Goal: Information Seeking & Learning: Stay updated

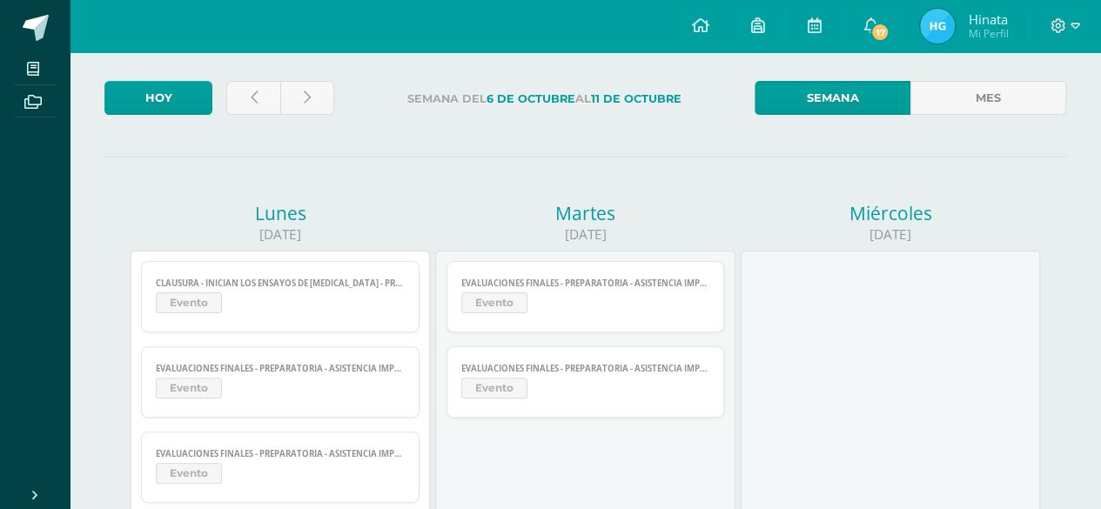
scroll to position [2, 0]
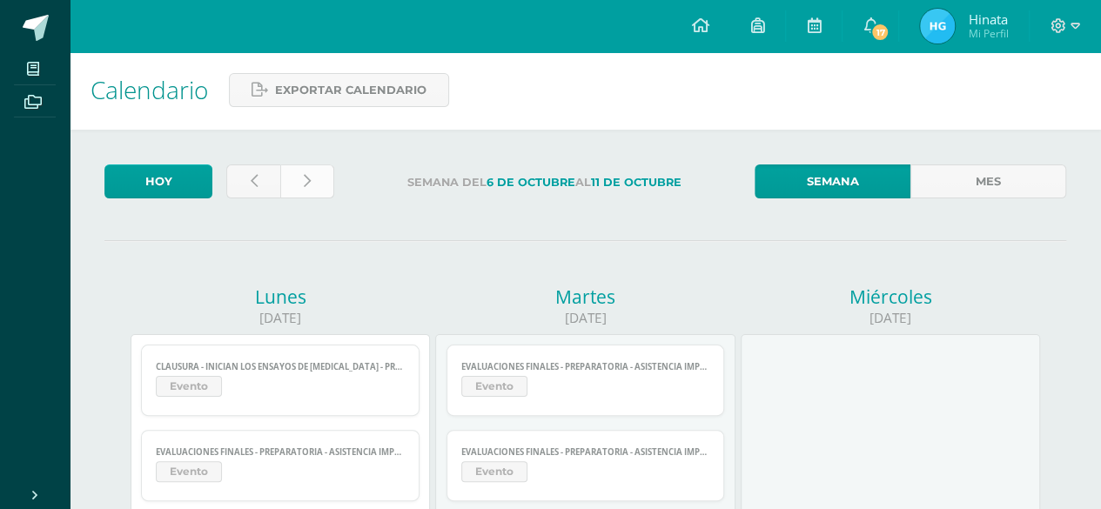
click at [329, 173] on link at bounding box center [307, 181] width 54 height 34
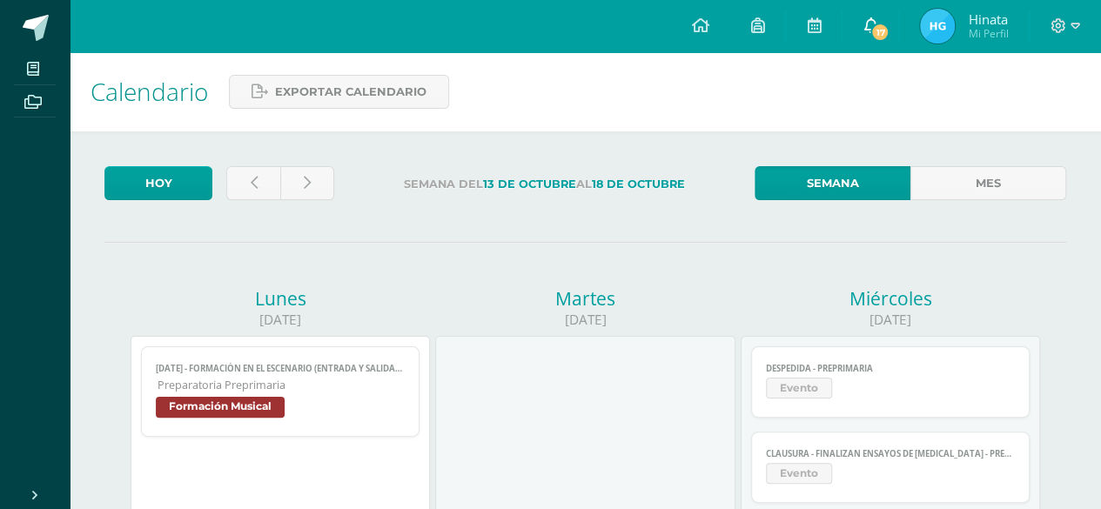
click at [881, 21] on link "17" at bounding box center [870, 26] width 56 height 52
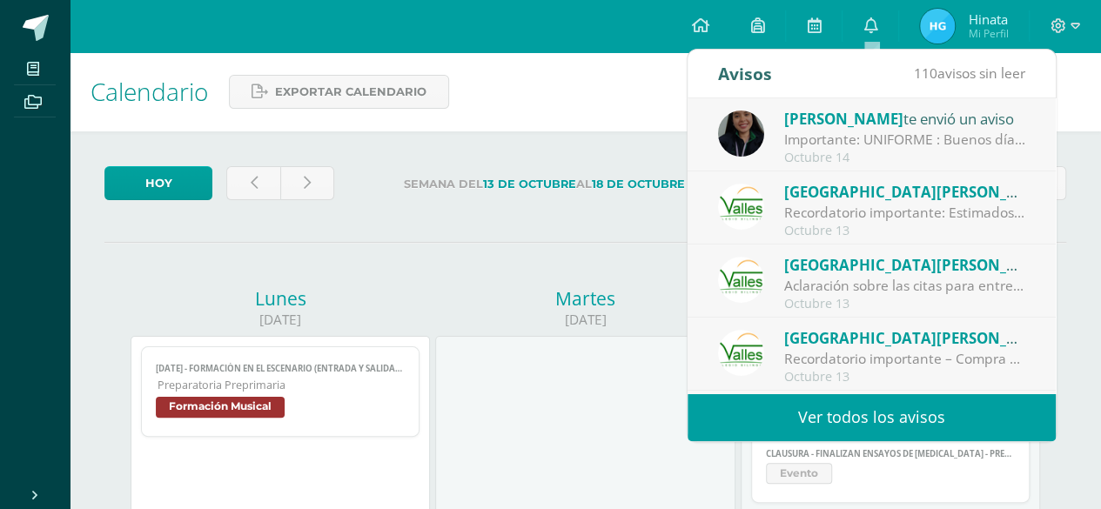
click at [864, 139] on div "Importante: UNIFORME : Buenos días queridos papitos, por favor leer la informac…" at bounding box center [905, 140] width 242 height 20
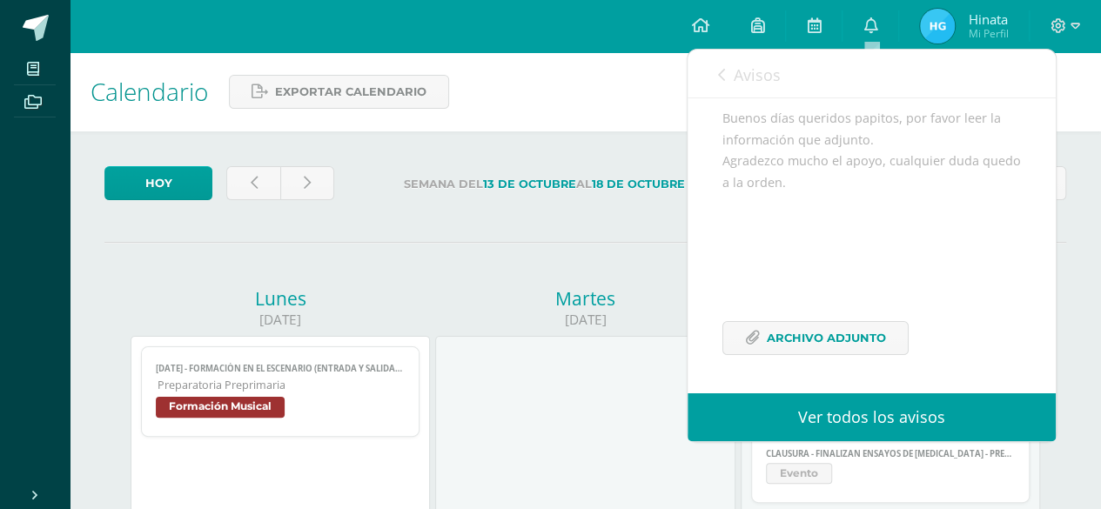
scroll to position [193, 0]
click at [863, 332] on span "Archivo Adjunto" at bounding box center [826, 338] width 119 height 32
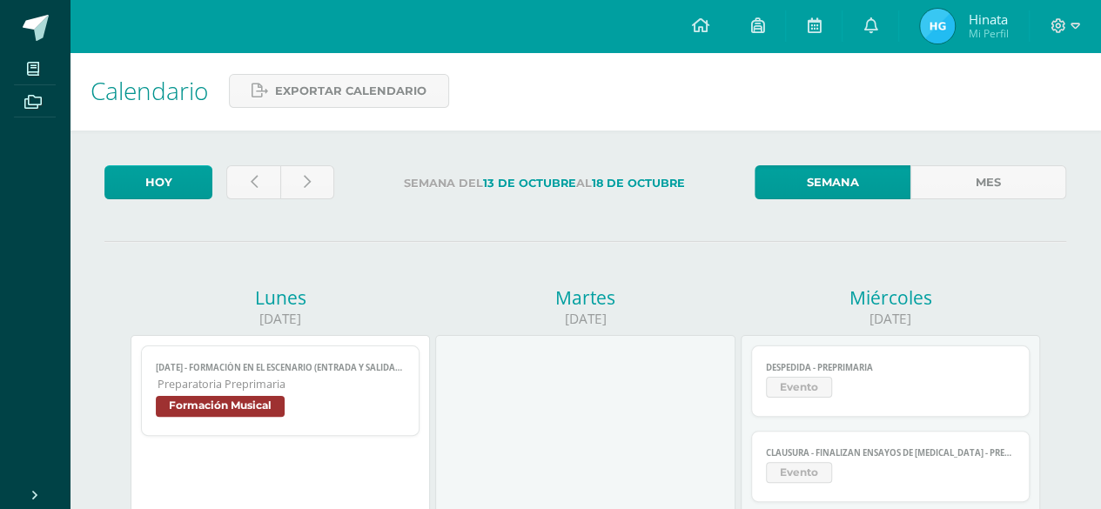
scroll to position [0, 0]
click at [878, 22] on link "0" at bounding box center [870, 26] width 56 height 52
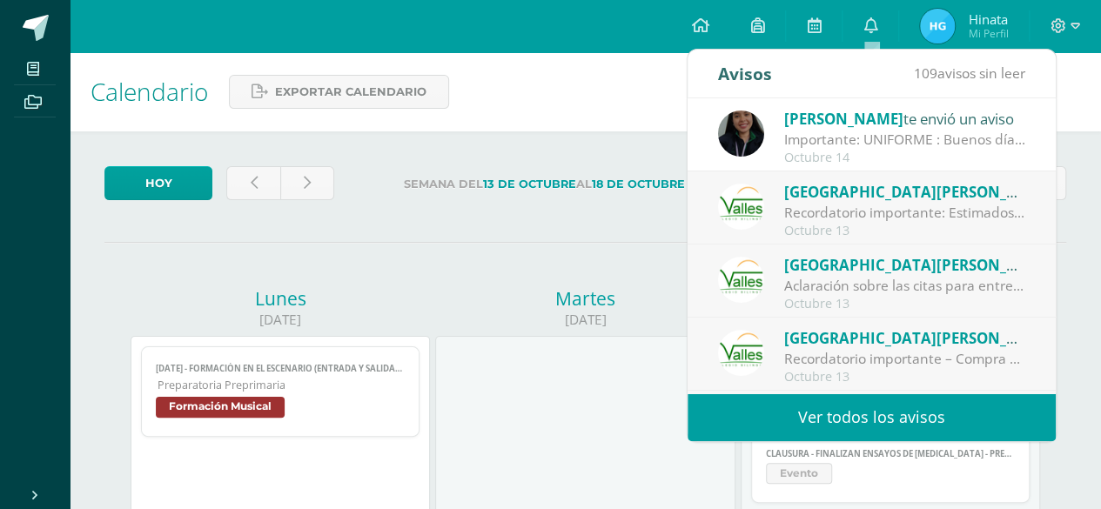
click at [893, 204] on div "Recordatorio importante: Estimados padres de familia: Nos acercamos con entusia…" at bounding box center [905, 213] width 242 height 20
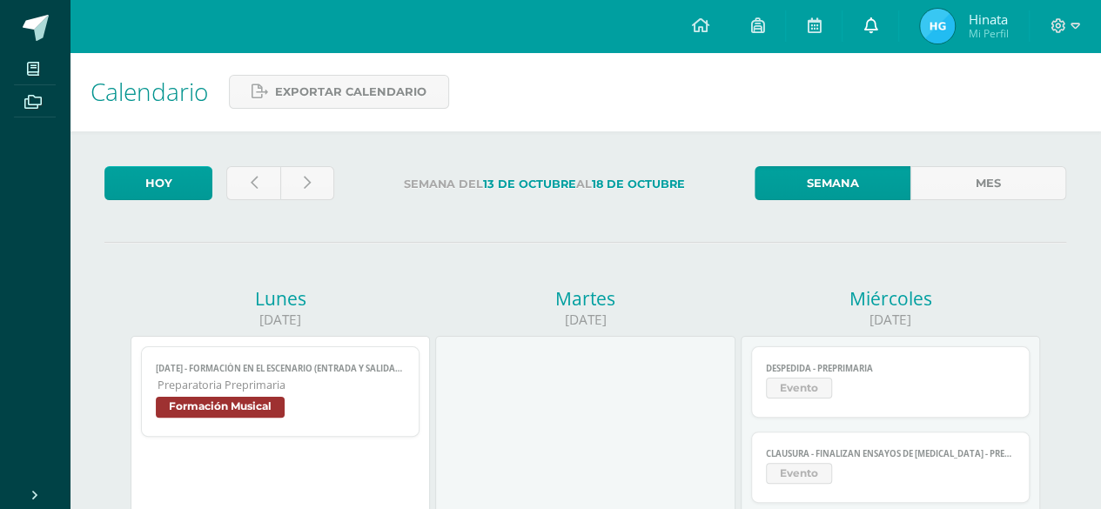
click at [862, 34] on link "0" at bounding box center [870, 26] width 56 height 52
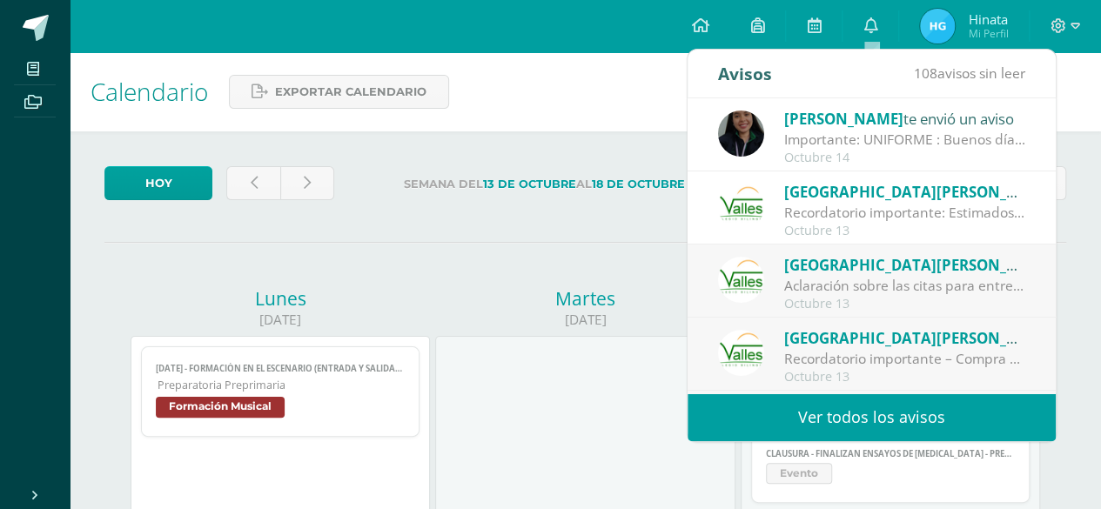
click at [866, 151] on div "Octubre 14" at bounding box center [905, 158] width 242 height 15
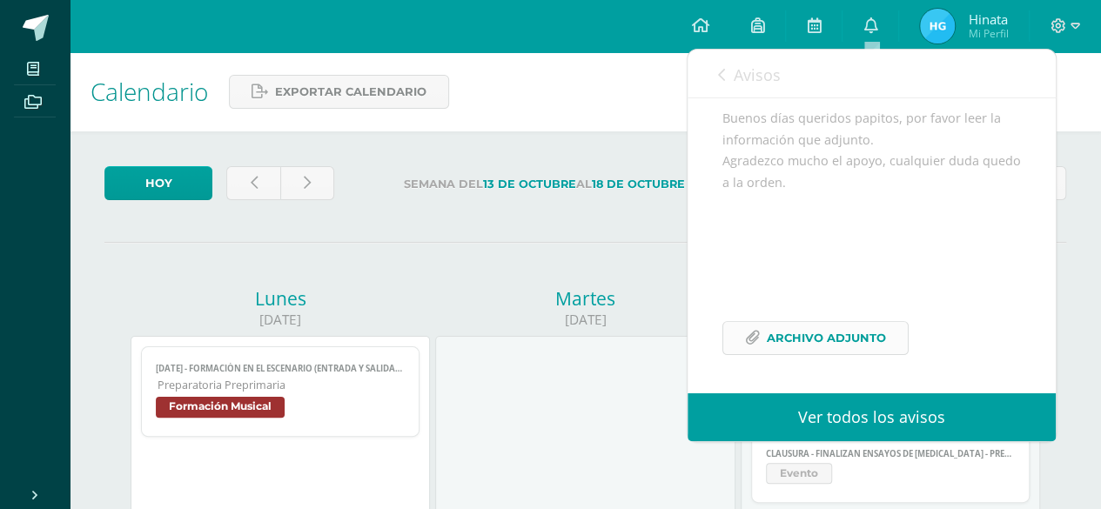
scroll to position [193, 0]
click at [825, 335] on span "Archivo Adjunto" at bounding box center [826, 338] width 119 height 32
click at [874, 15] on link "0" at bounding box center [870, 26] width 56 height 52
click at [869, 30] on icon at bounding box center [870, 25] width 14 height 16
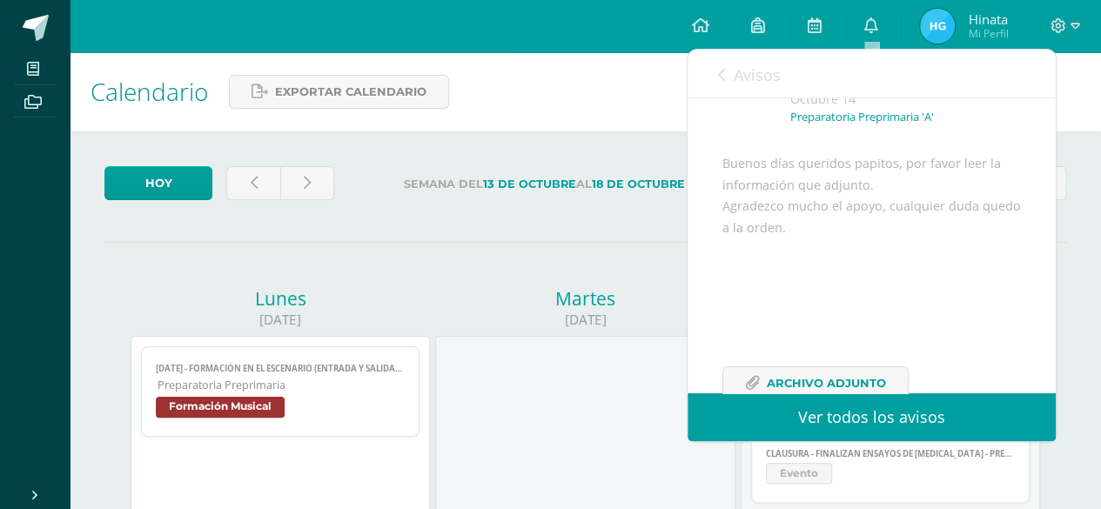
click at [722, 75] on icon at bounding box center [721, 75] width 7 height 14
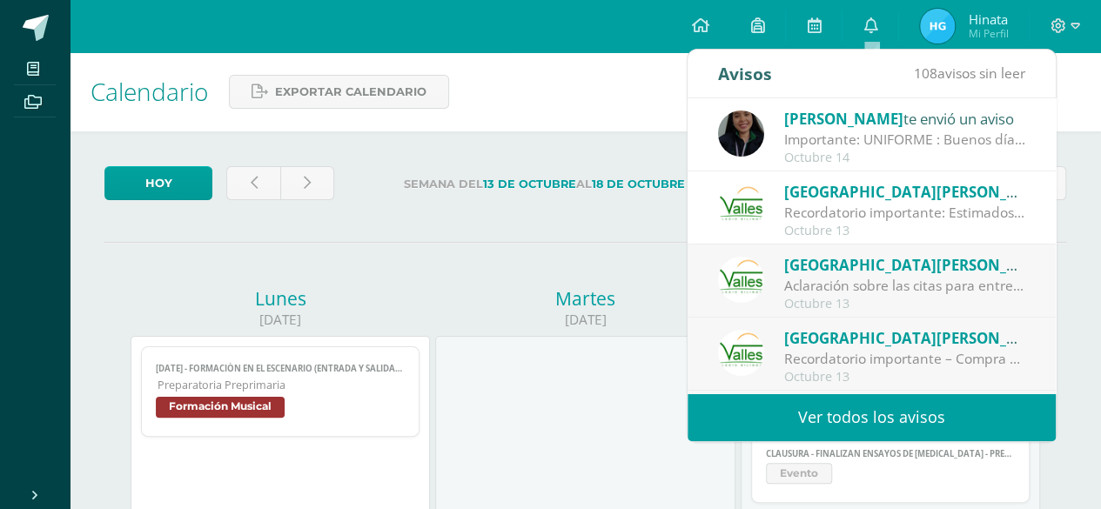
click at [850, 217] on div "Recordatorio importante: Estimados padres de familia: Nos acercamos con entusia…" at bounding box center [905, 213] width 242 height 20
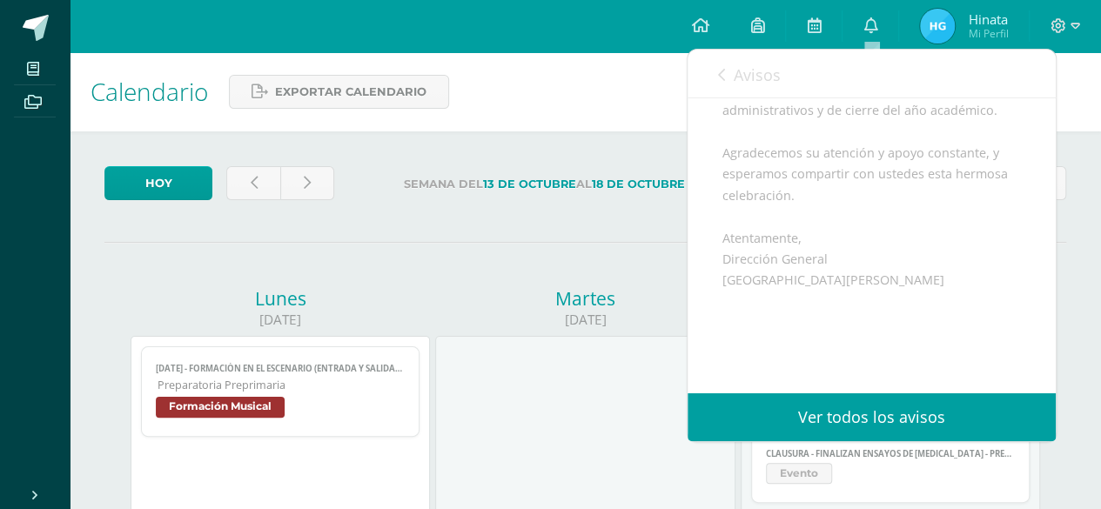
scroll to position [454, 0]
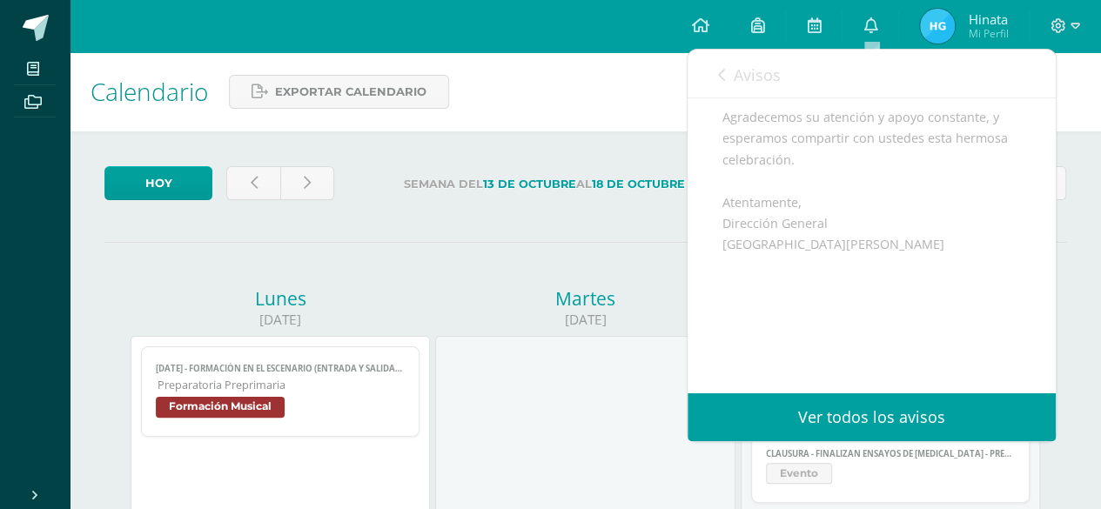
click at [723, 79] on icon at bounding box center [721, 75] width 7 height 14
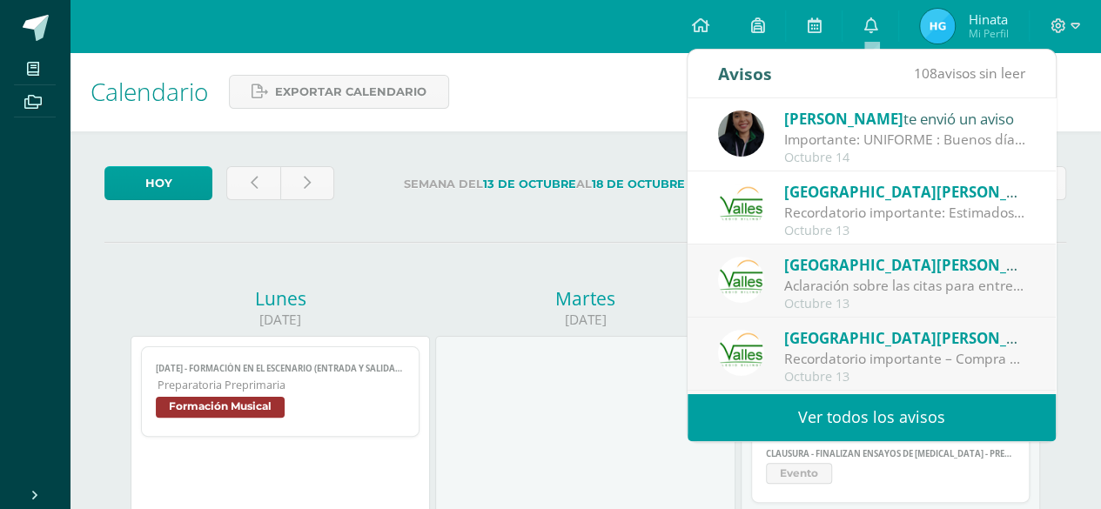
click at [830, 299] on div "Octubre 13" at bounding box center [905, 304] width 242 height 15
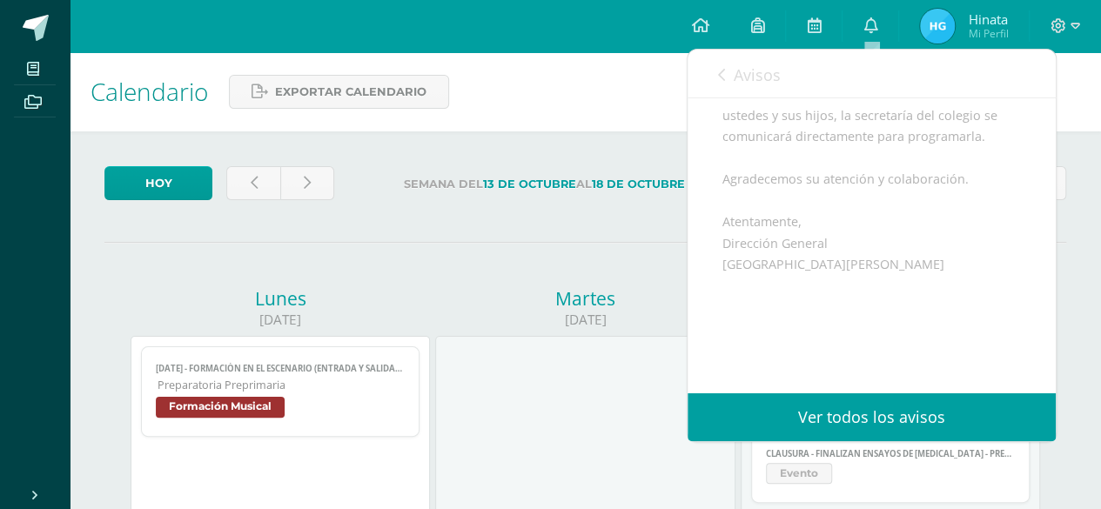
scroll to position [0, 0]
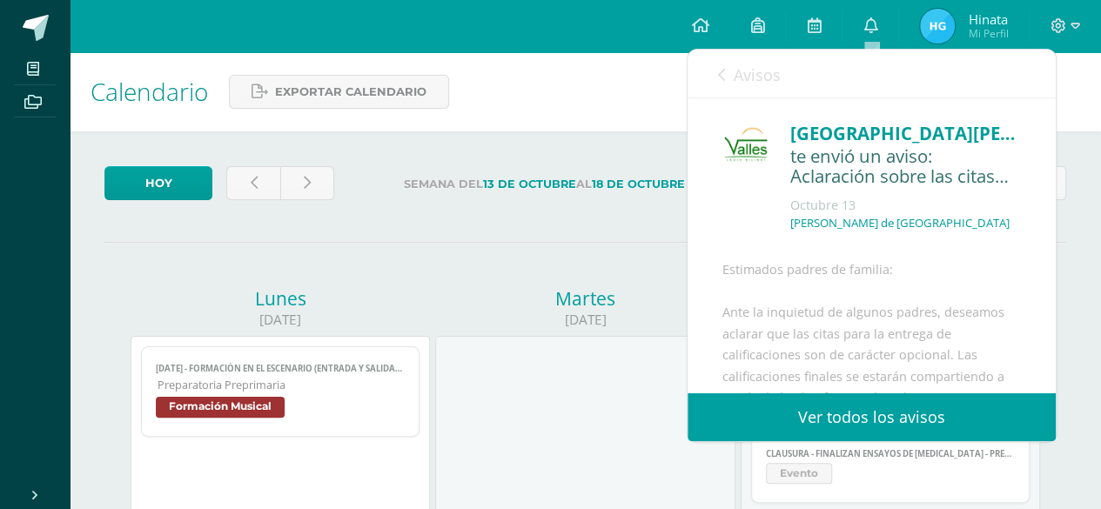
click at [719, 77] on icon at bounding box center [721, 75] width 7 height 14
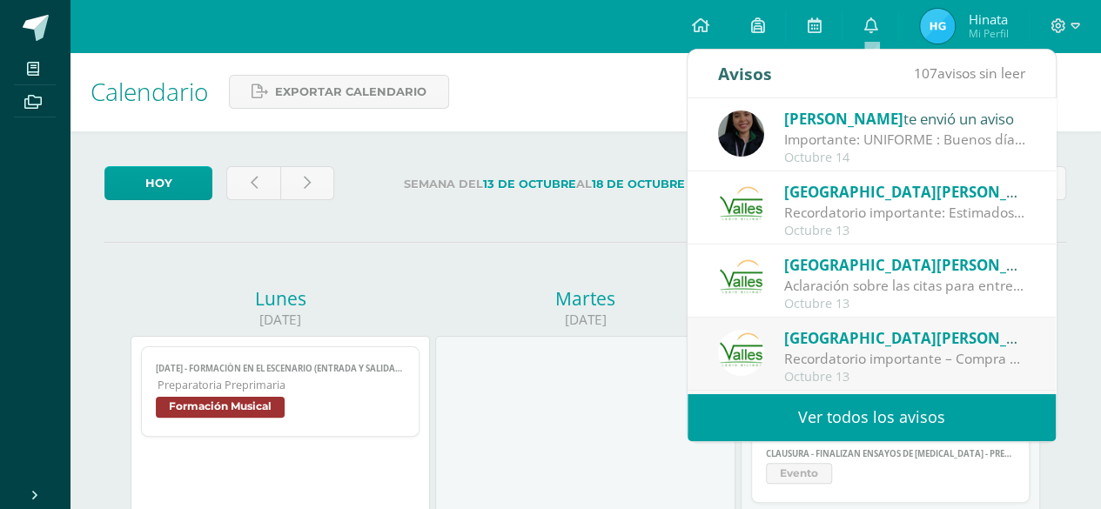
click at [917, 298] on div "Octubre 13" at bounding box center [905, 304] width 242 height 15
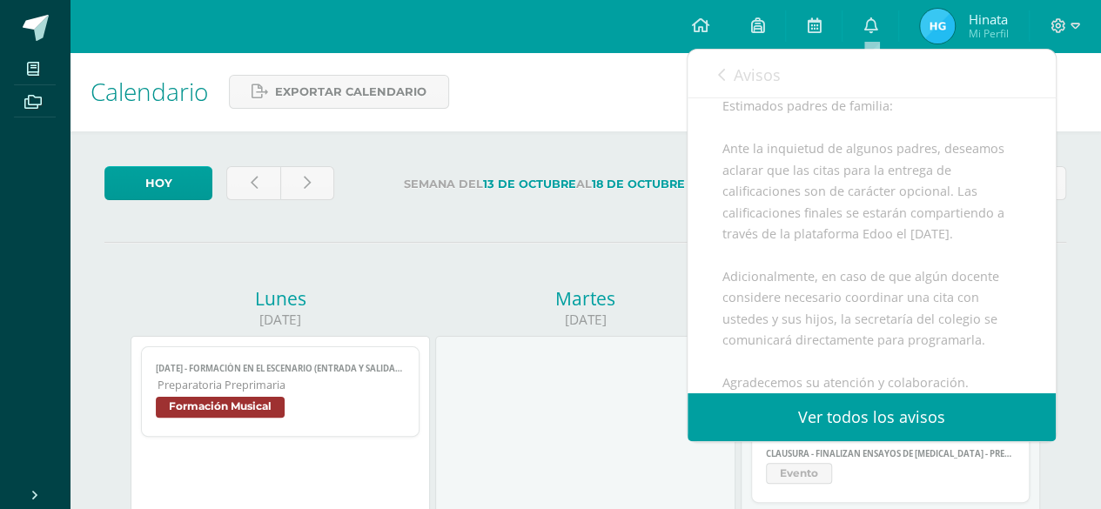
scroll to position [174, 0]
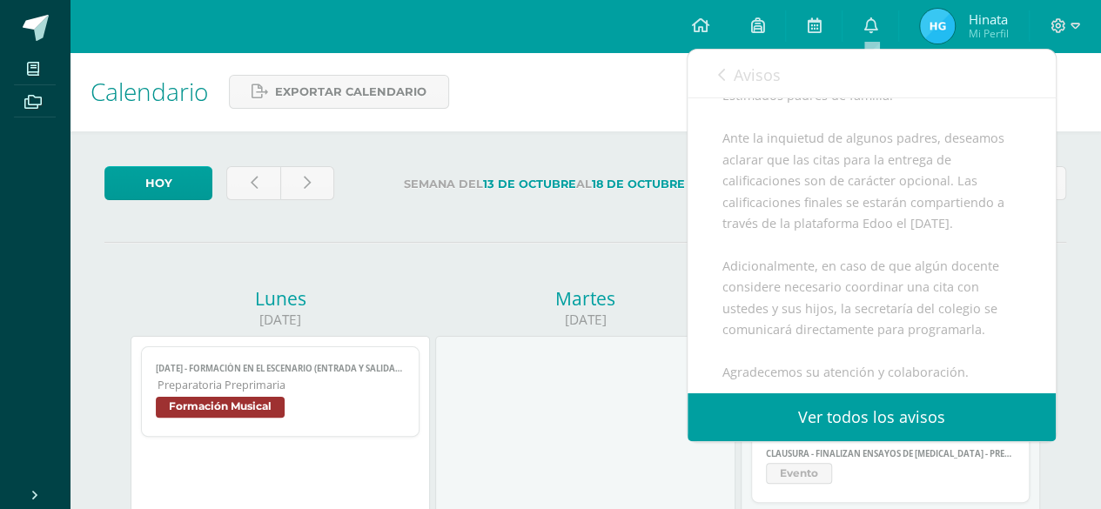
click at [718, 72] on icon at bounding box center [721, 75] width 7 height 14
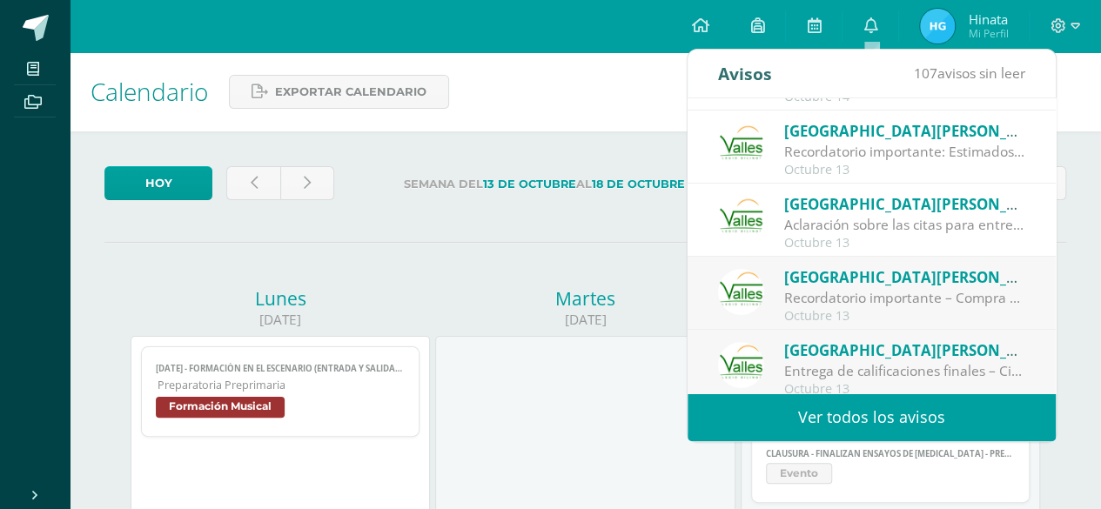
scroll to position [87, 0]
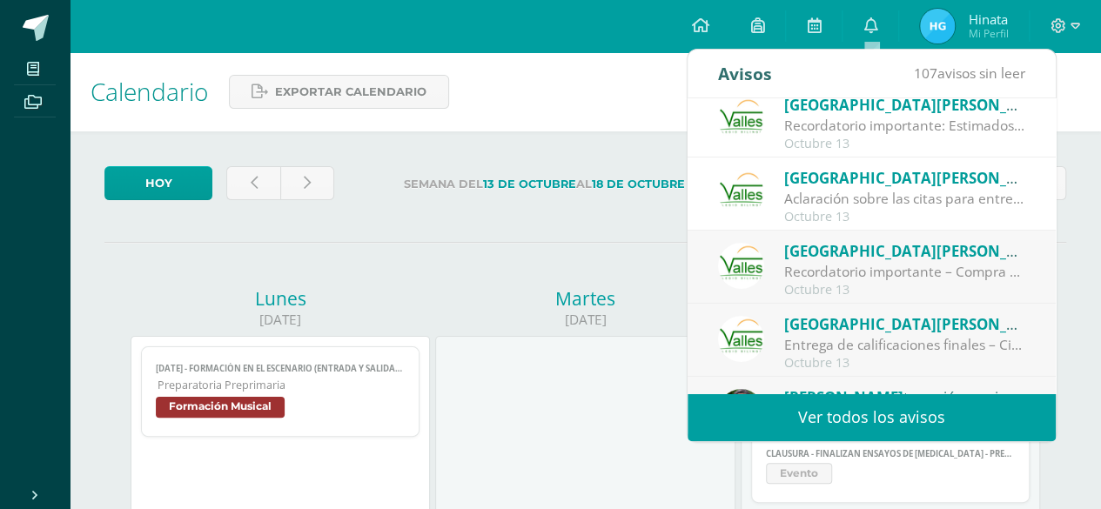
click at [872, 245] on span "[GEOGRAPHIC_DATA][PERSON_NAME]" at bounding box center [920, 251] width 272 height 20
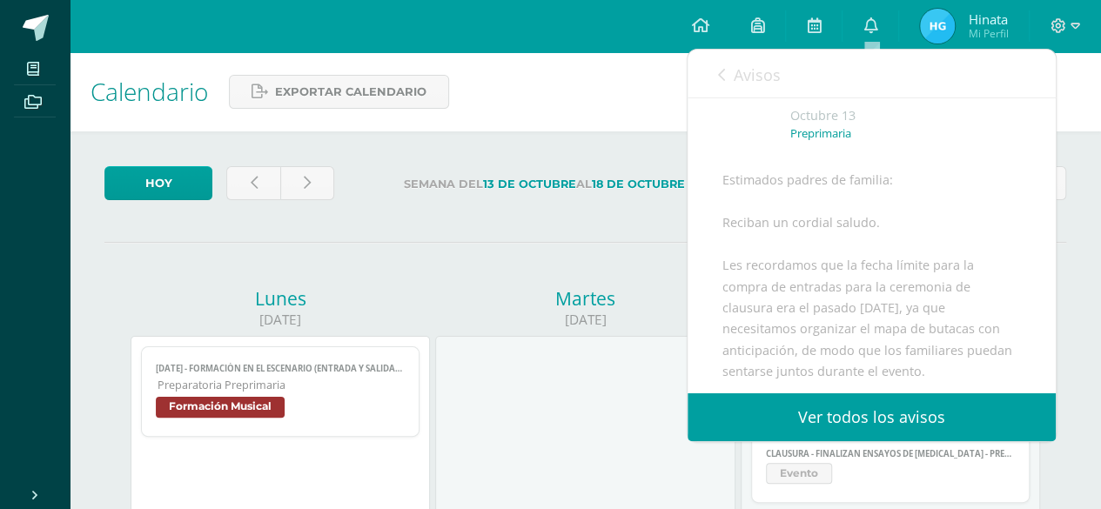
scroll to position [84, 0]
click at [722, 78] on icon at bounding box center [721, 75] width 7 height 14
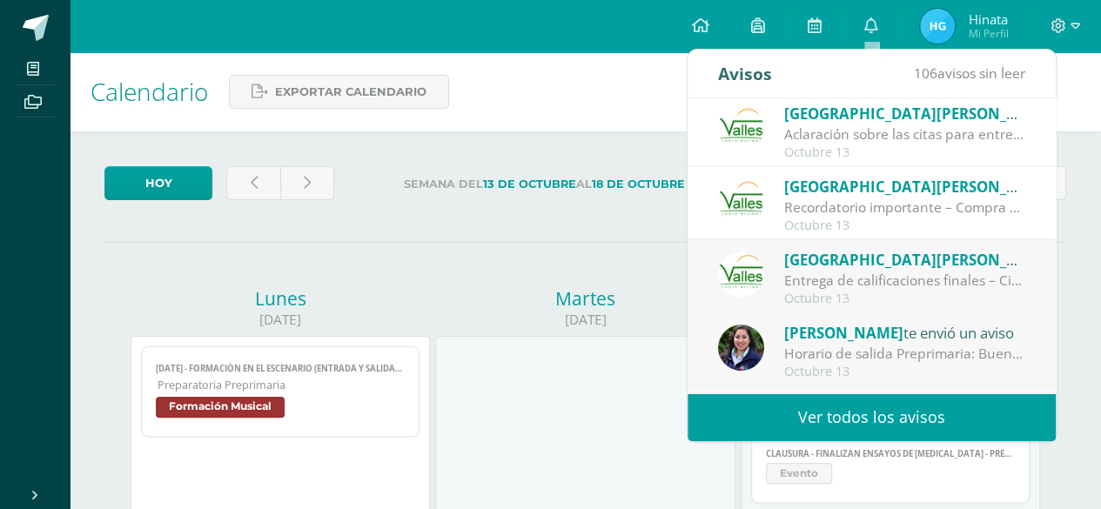
scroll to position [174, 0]
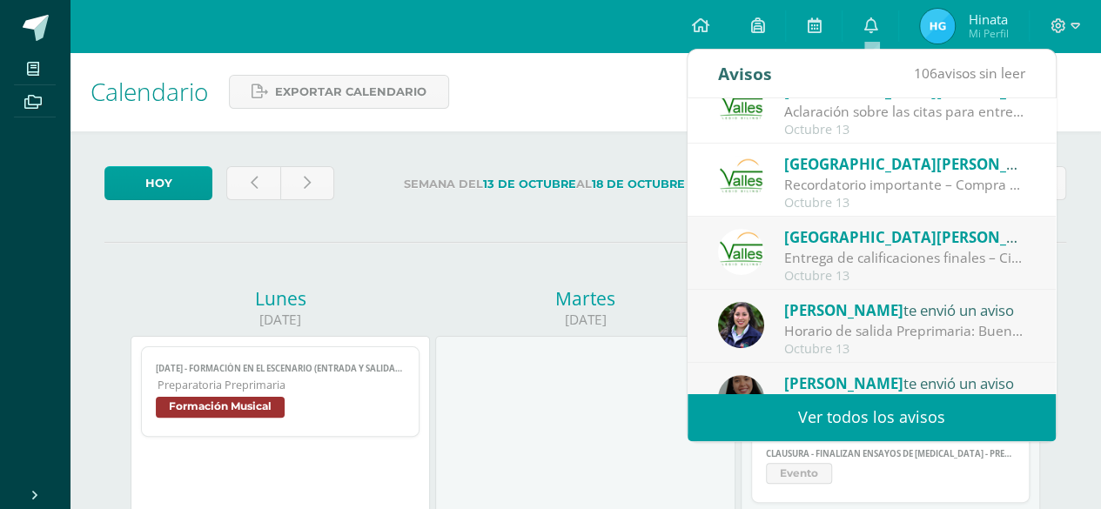
click at [883, 255] on div "Entrega de calificaciones finales – Ciclo escolar 2025: Estimados padres de fam…" at bounding box center [905, 258] width 242 height 20
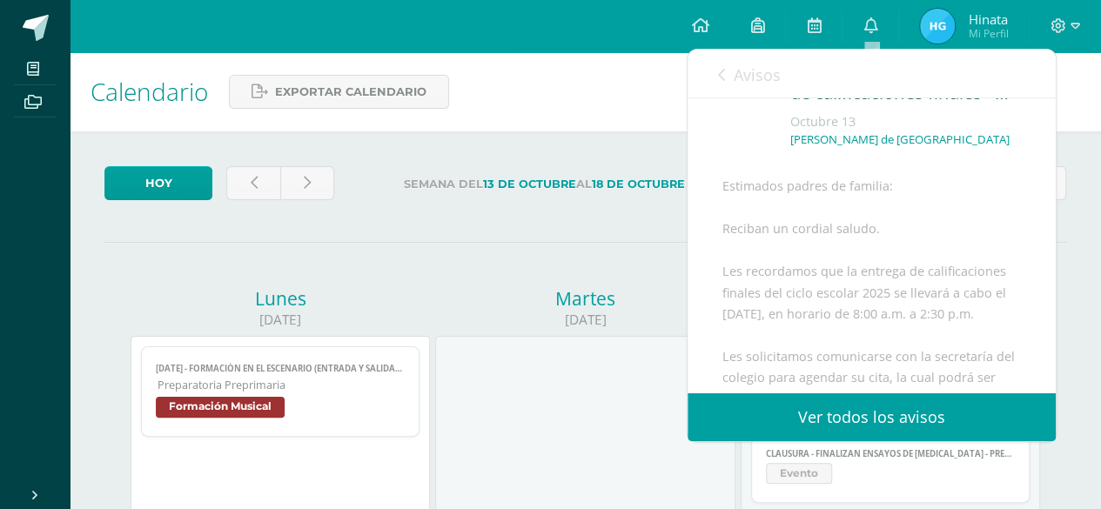
click at [727, 74] on link "Avisos" at bounding box center [749, 75] width 63 height 50
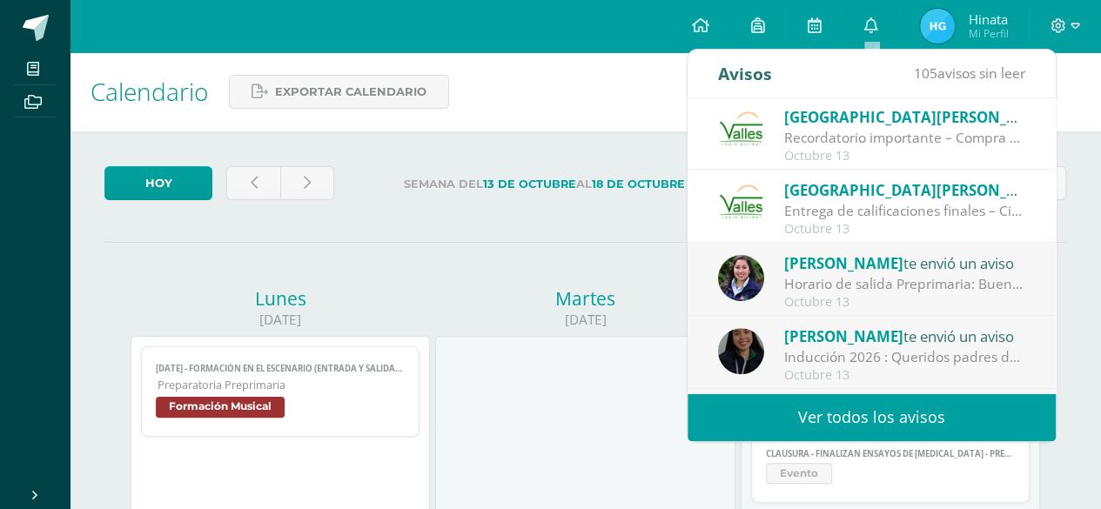
scroll to position [261, 0]
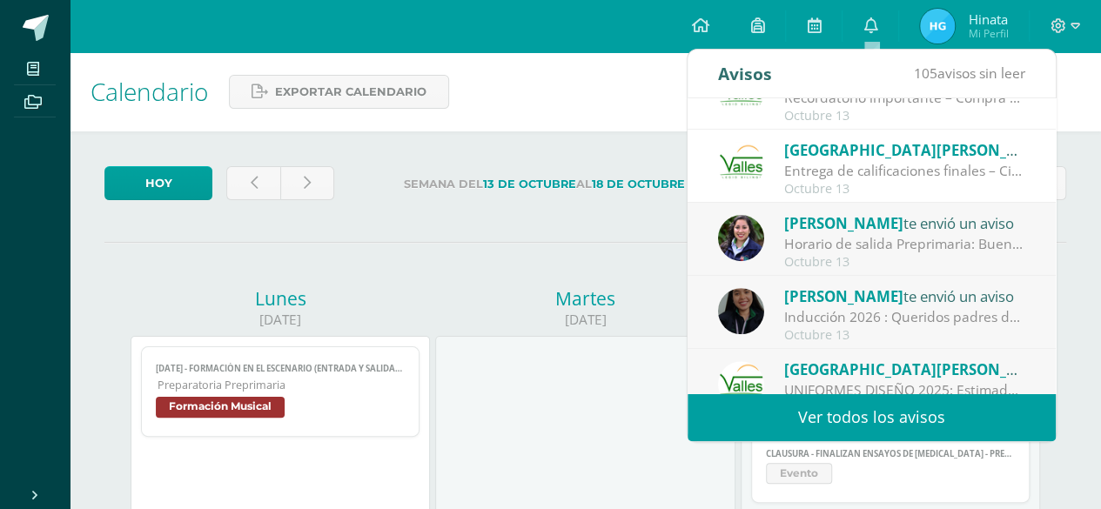
click at [862, 237] on div "Horario de salida Preprimaria: Buenos días estimadas familias: Por este medio, …" at bounding box center [905, 244] width 242 height 20
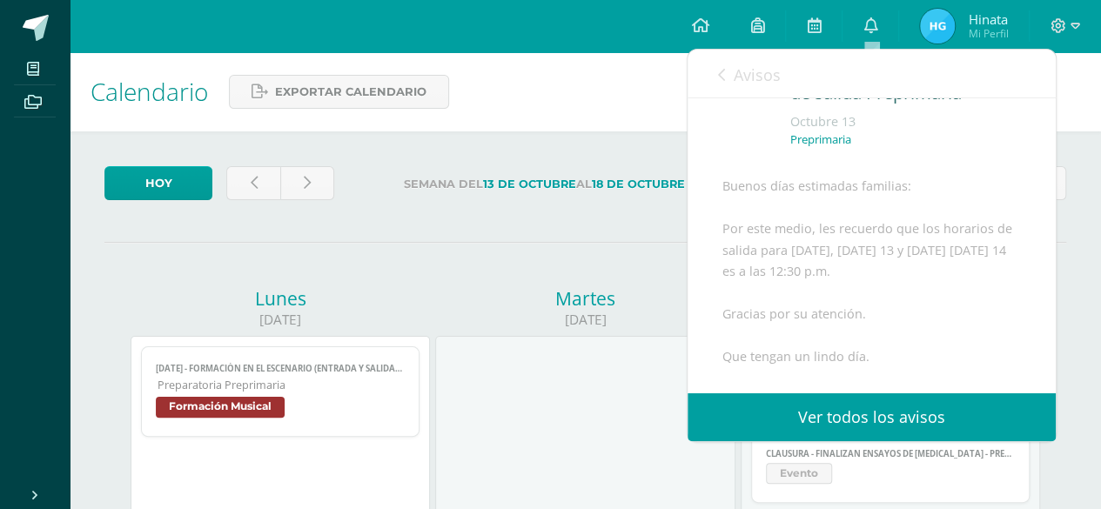
click at [715, 80] on div "Avisos 104 avisos sin leer Avisos" at bounding box center [872, 74] width 368 height 49
click at [726, 69] on link "Avisos" at bounding box center [749, 75] width 63 height 50
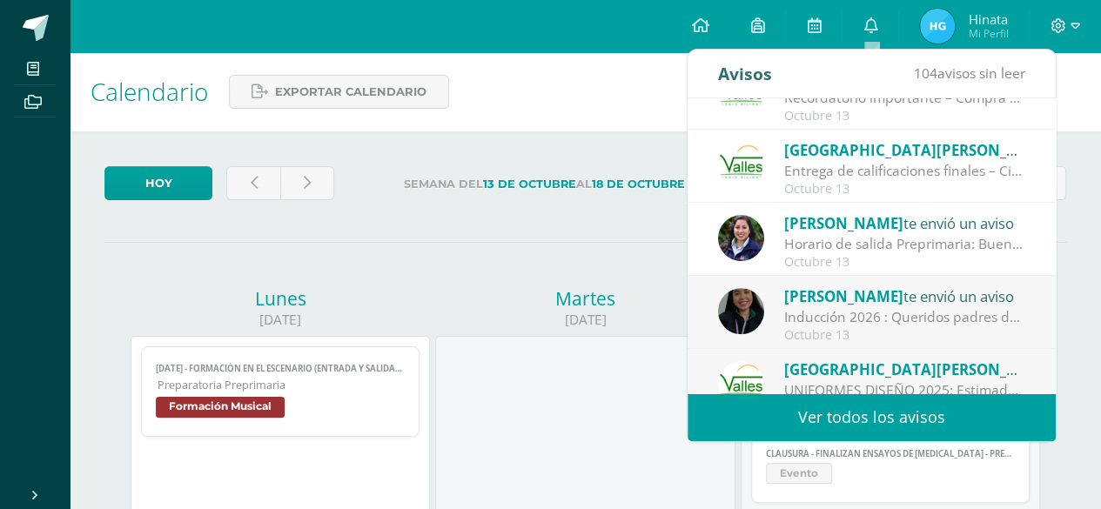
scroll to position [289, 0]
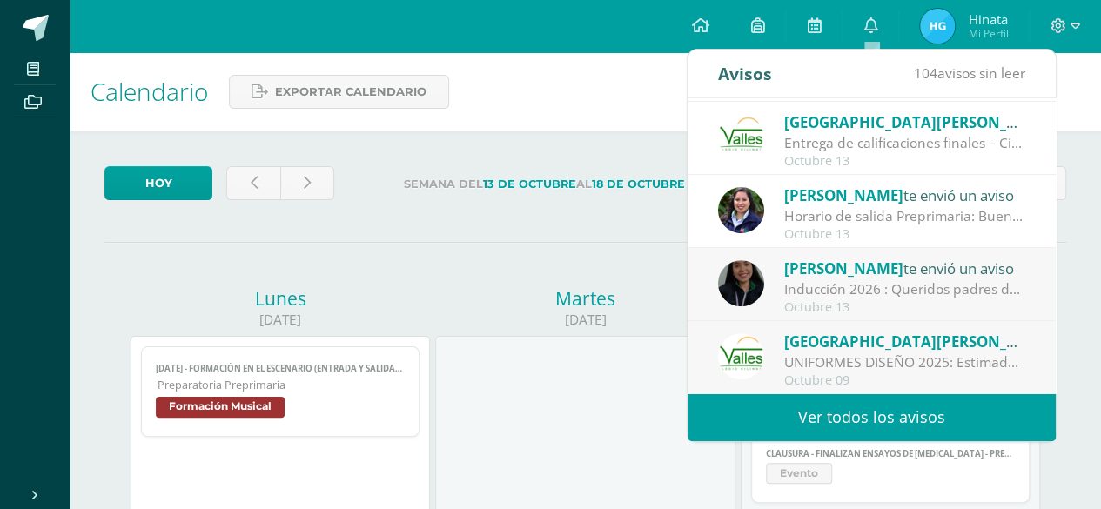
click at [910, 286] on div "Inducción 2026 : Queridos padres de familia: Con mucho entusiasmo les compartim…" at bounding box center [905, 289] width 242 height 20
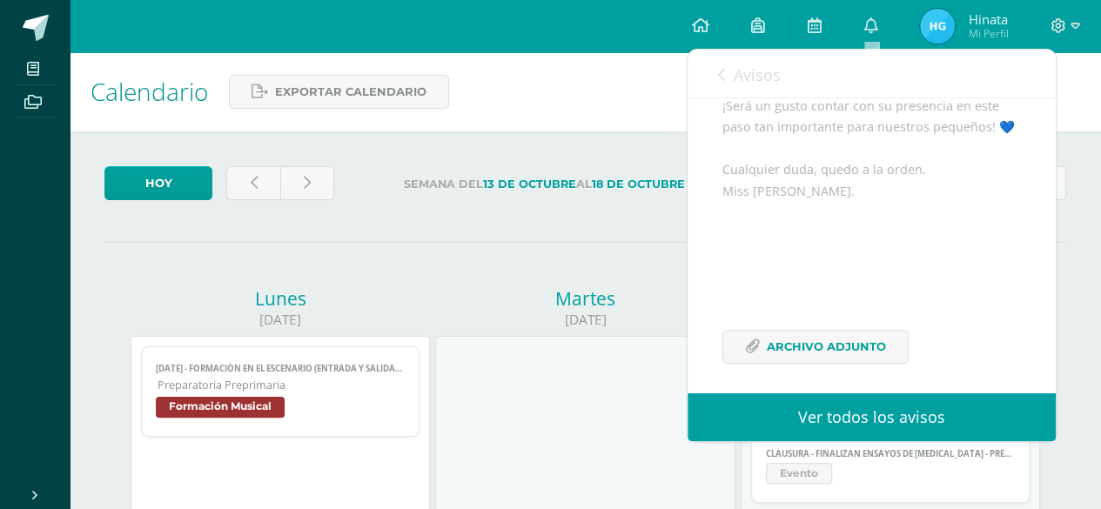
scroll to position [577, 0]
click at [869, 332] on span "Archivo Adjunto" at bounding box center [826, 337] width 119 height 32
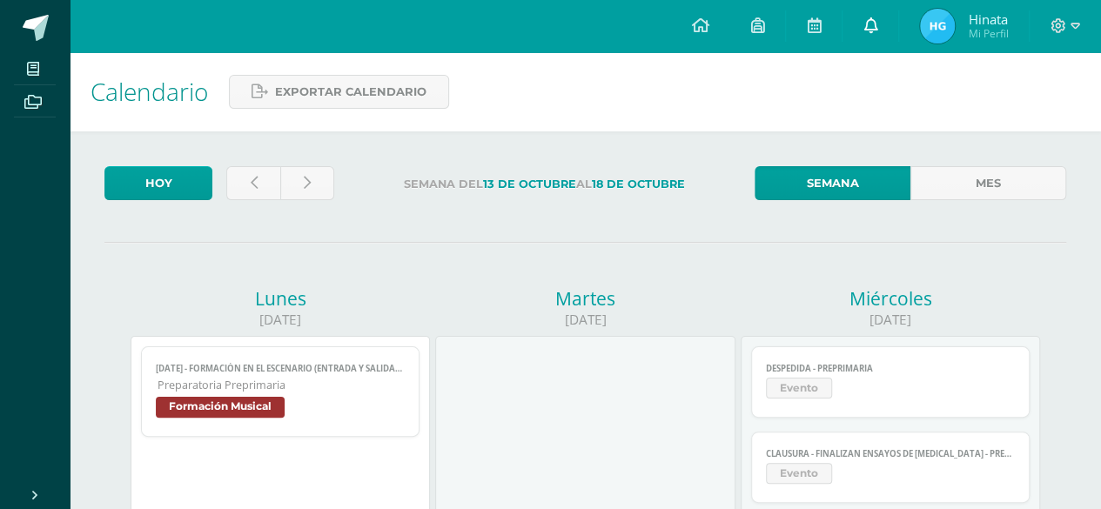
click at [876, 33] on icon at bounding box center [870, 25] width 14 height 16
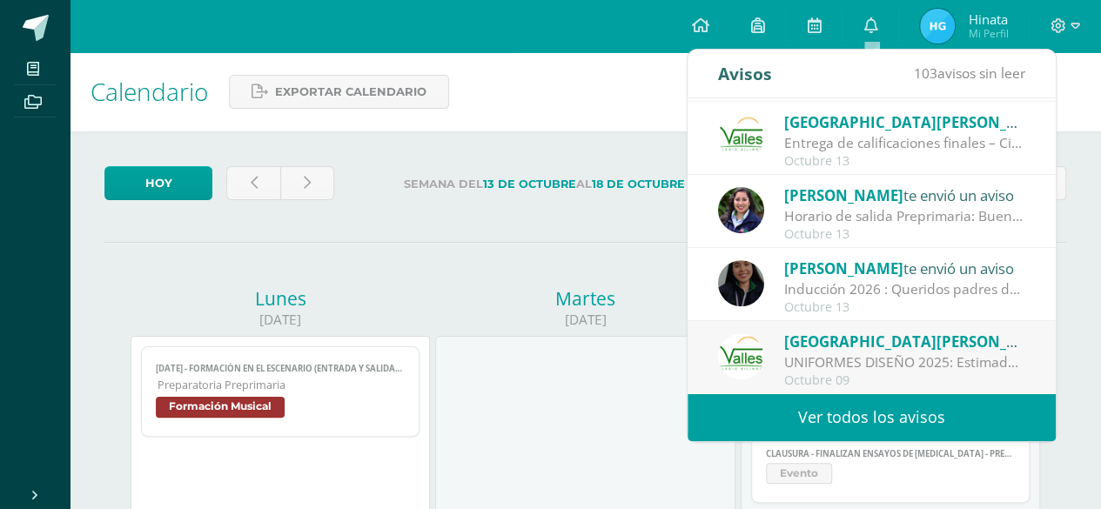
click at [858, 418] on link "Ver todos los avisos" at bounding box center [872, 417] width 368 height 48
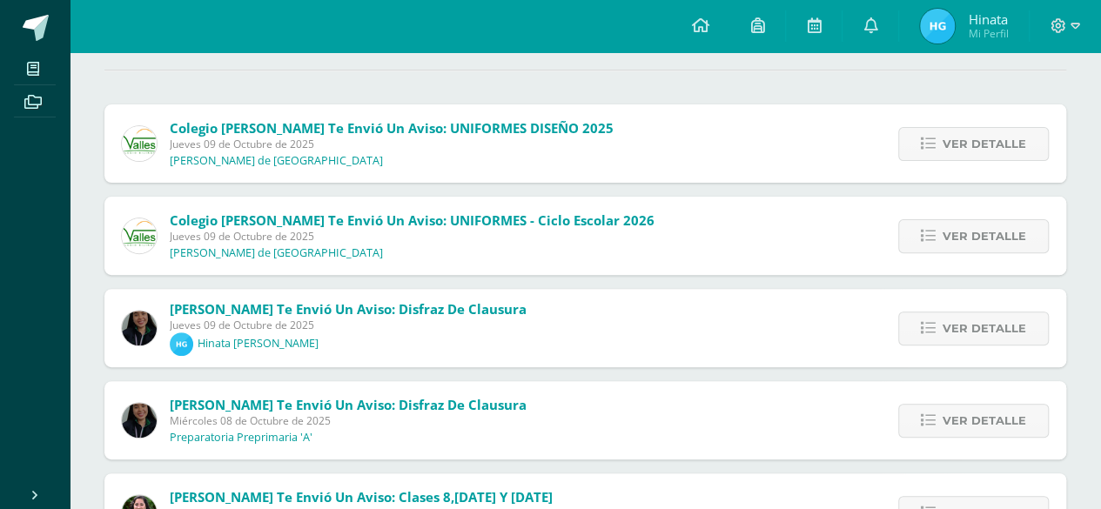
scroll to position [174, 0]
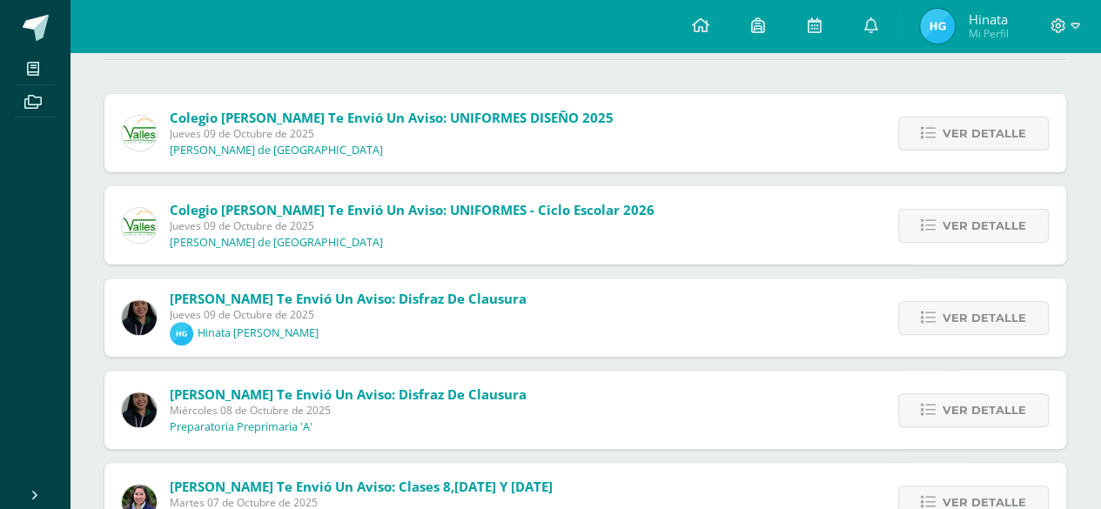
click at [312, 133] on span "Jueves 09 de Octubre de 2025" at bounding box center [392, 133] width 444 height 15
click at [1017, 131] on span "Ver detalle" at bounding box center [985, 133] width 84 height 32
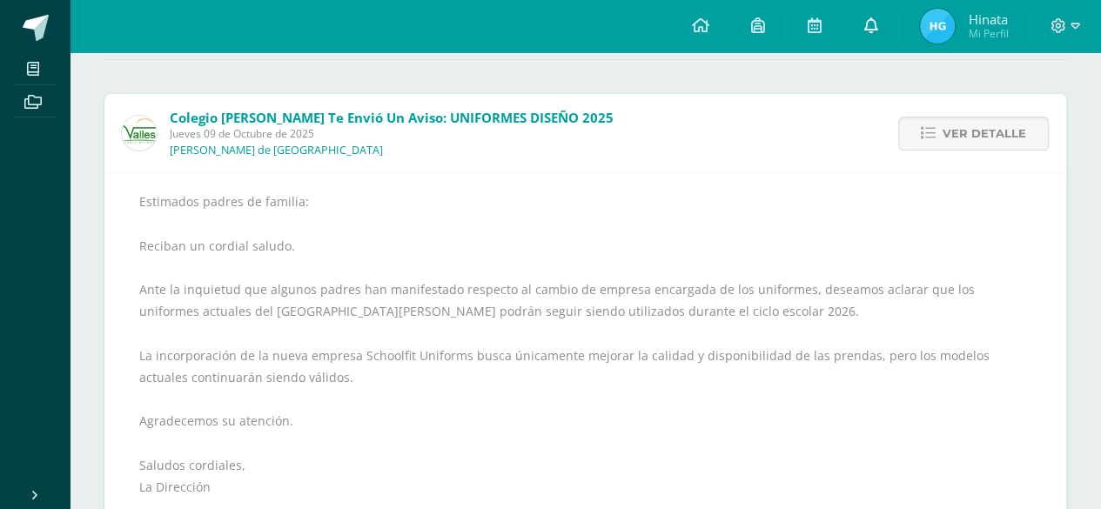
click at [883, 23] on link at bounding box center [870, 26] width 56 height 52
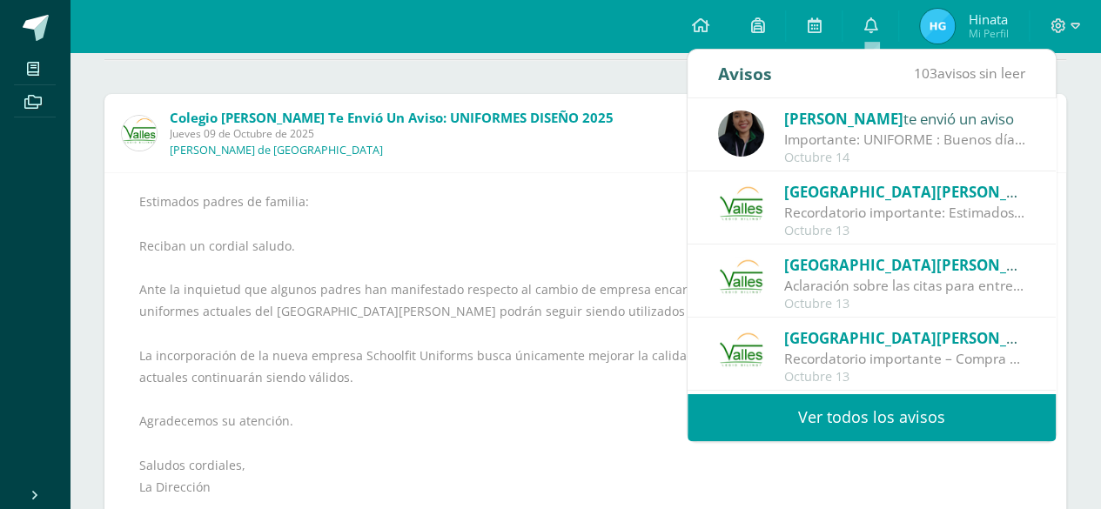
click at [480, 292] on div "Estimados padres de familia: Reciban un cordial saludo. Ante la inquietud que a…" at bounding box center [585, 355] width 892 height 329
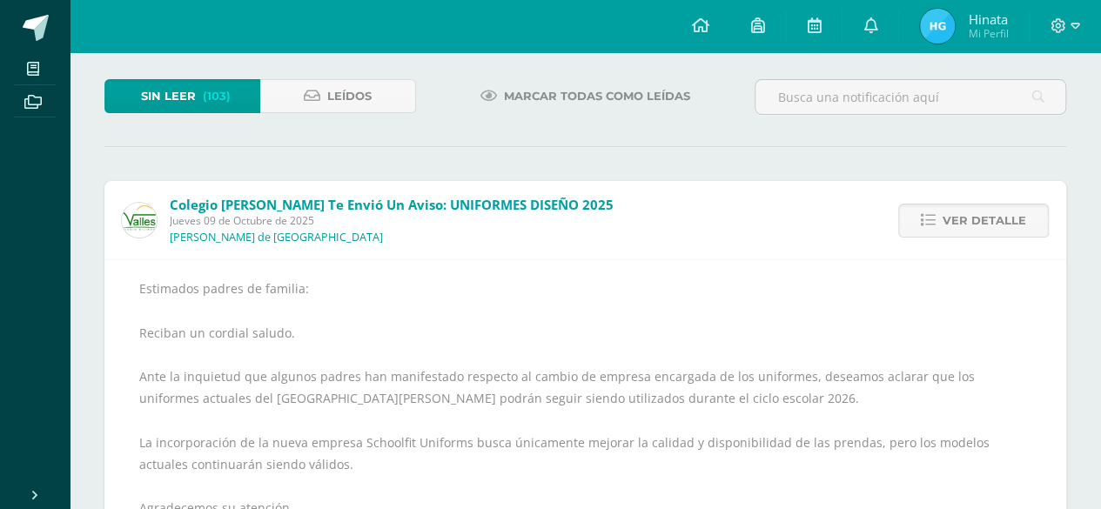
scroll to position [0, 0]
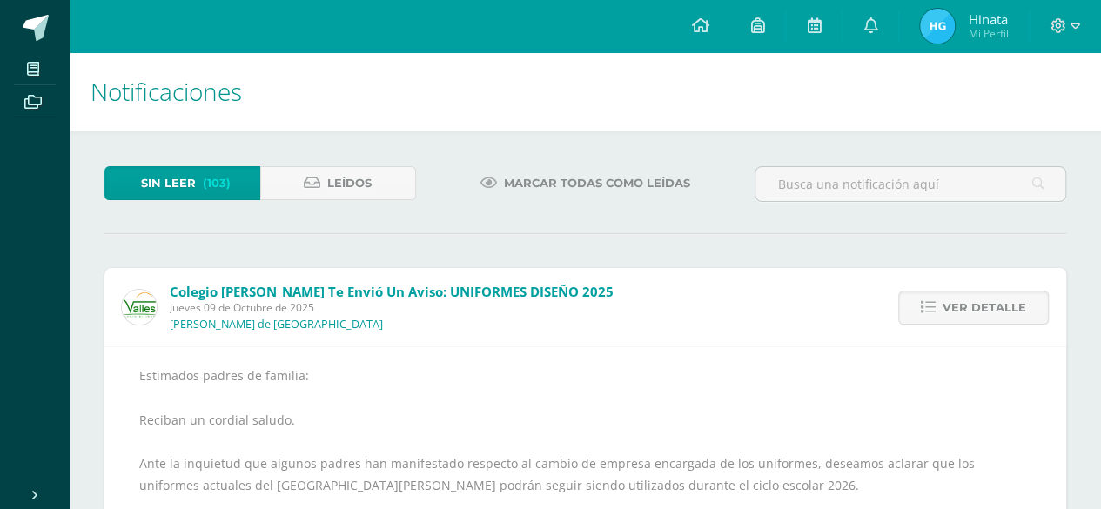
click at [223, 186] on span "(103)" at bounding box center [217, 183] width 28 height 32
click at [186, 175] on span "Sin leer" at bounding box center [168, 183] width 55 height 32
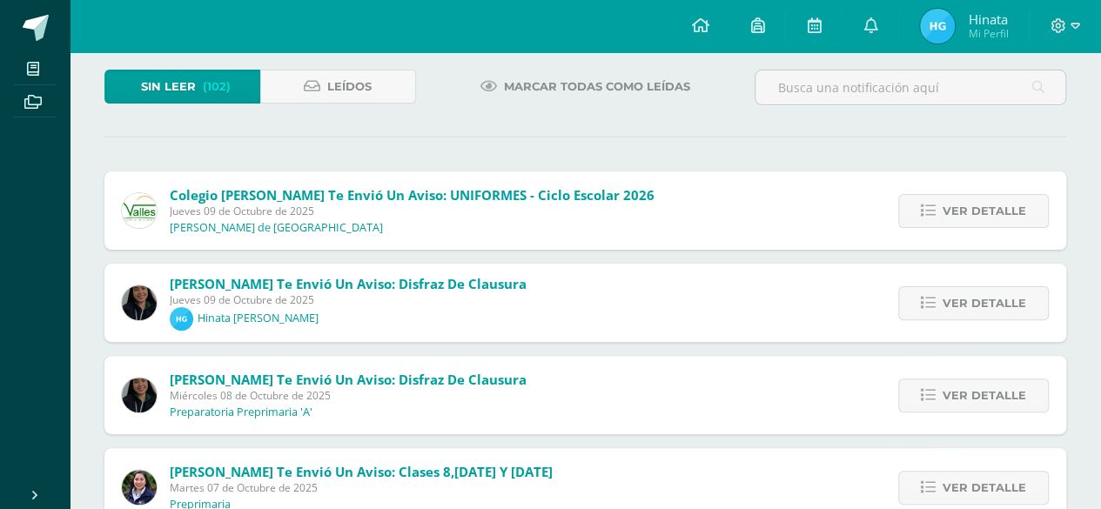
scroll to position [87, 0]
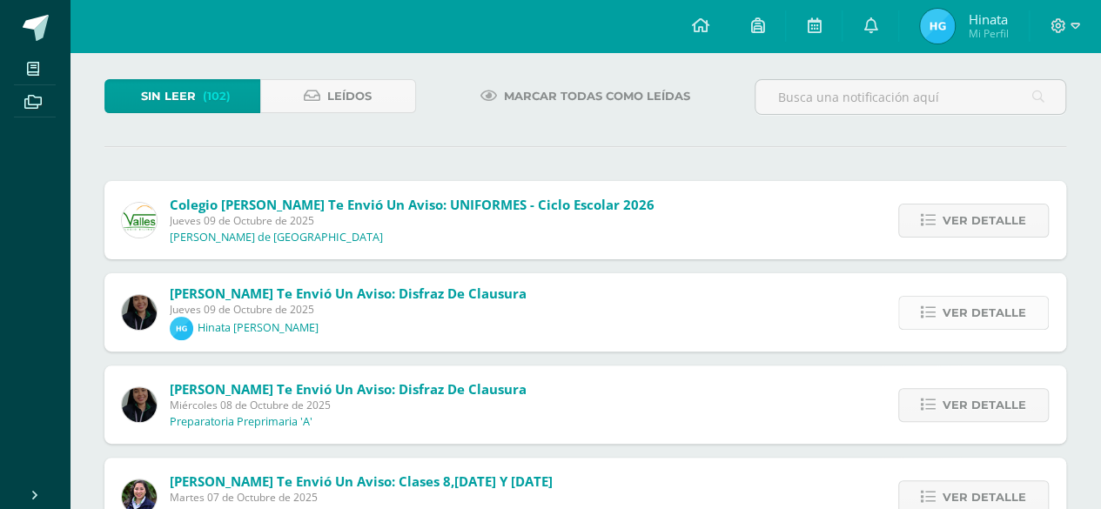
click at [987, 302] on span "Ver detalle" at bounding box center [985, 313] width 84 height 32
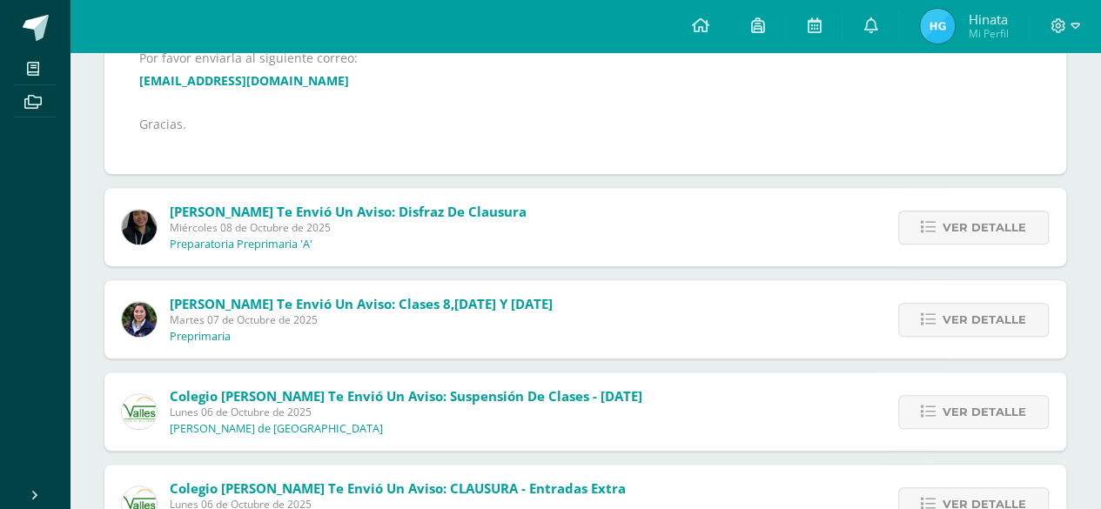
scroll to position [435, 0]
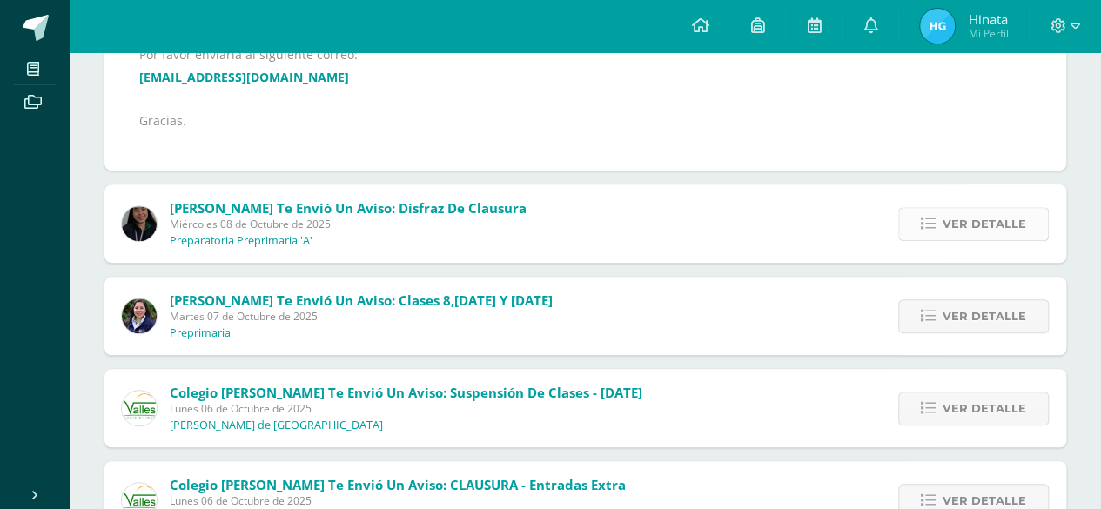
click at [960, 222] on span "Ver detalle" at bounding box center [985, 224] width 84 height 32
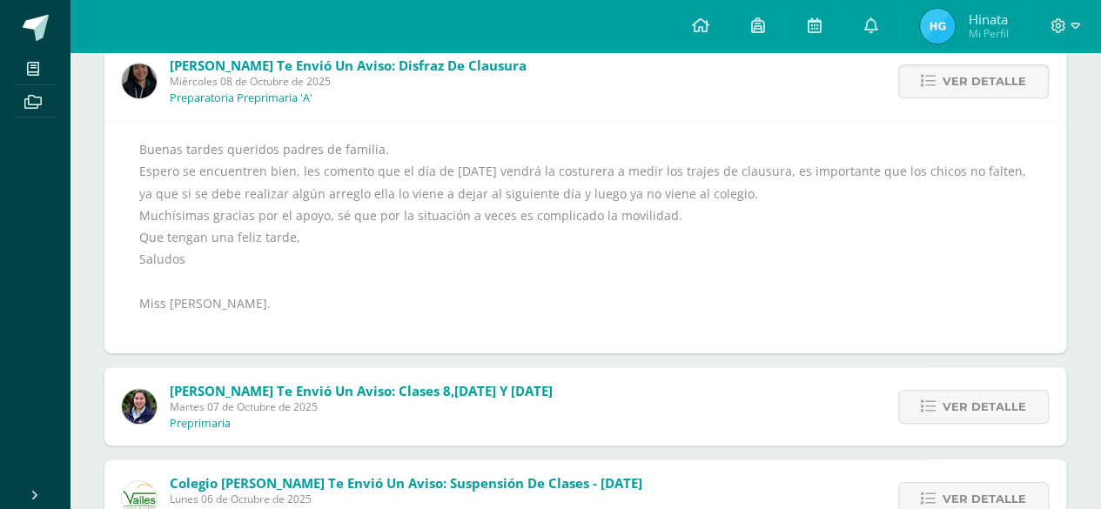
scroll to position [357, 0]
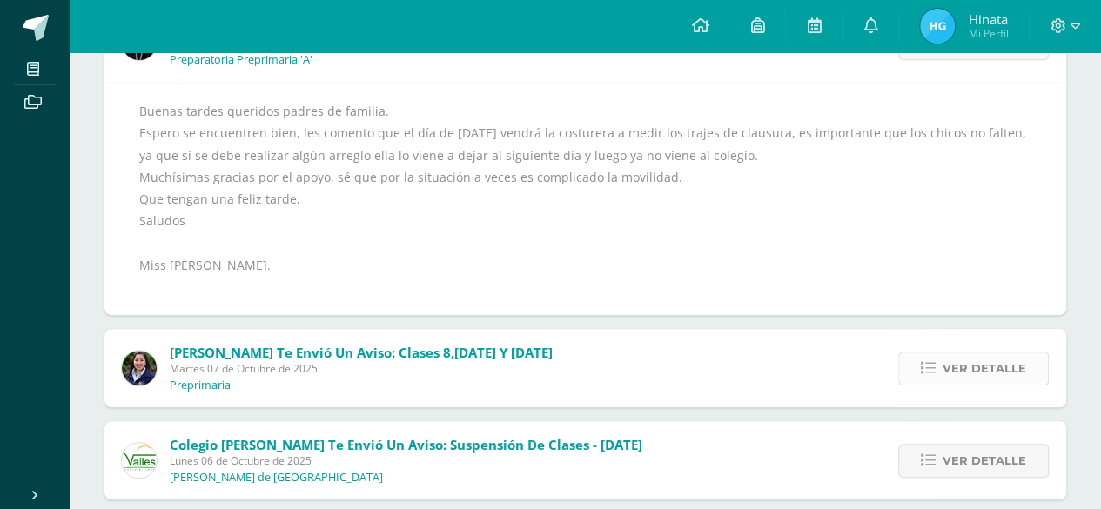
click at [936, 363] on icon at bounding box center [928, 368] width 15 height 15
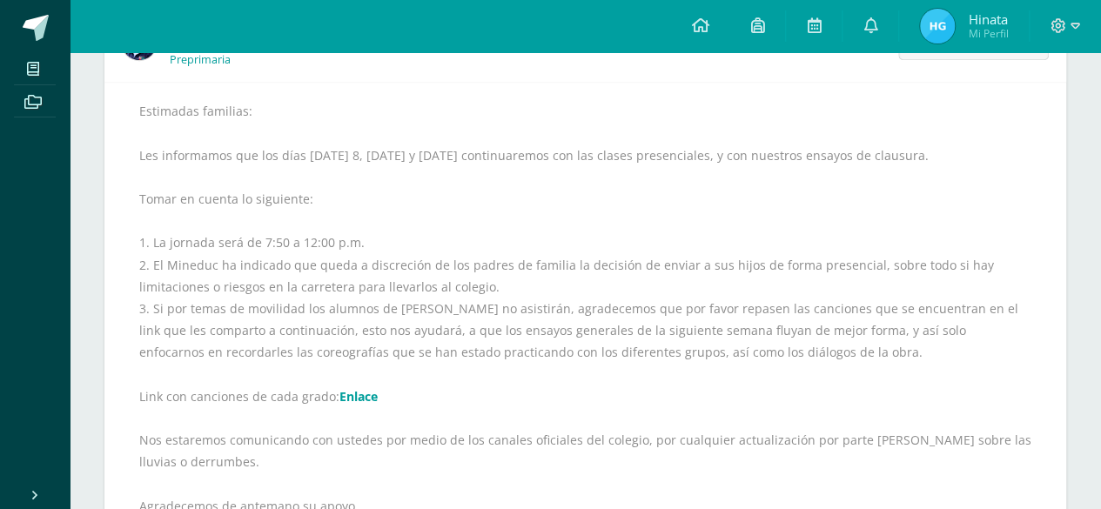
scroll to position [279, 0]
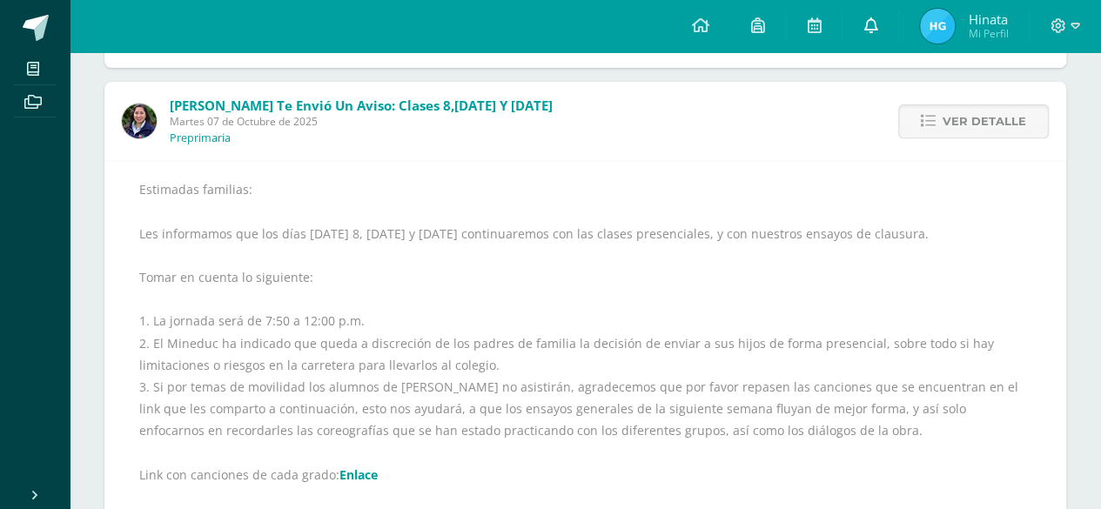
click at [870, 25] on icon at bounding box center [870, 25] width 14 height 16
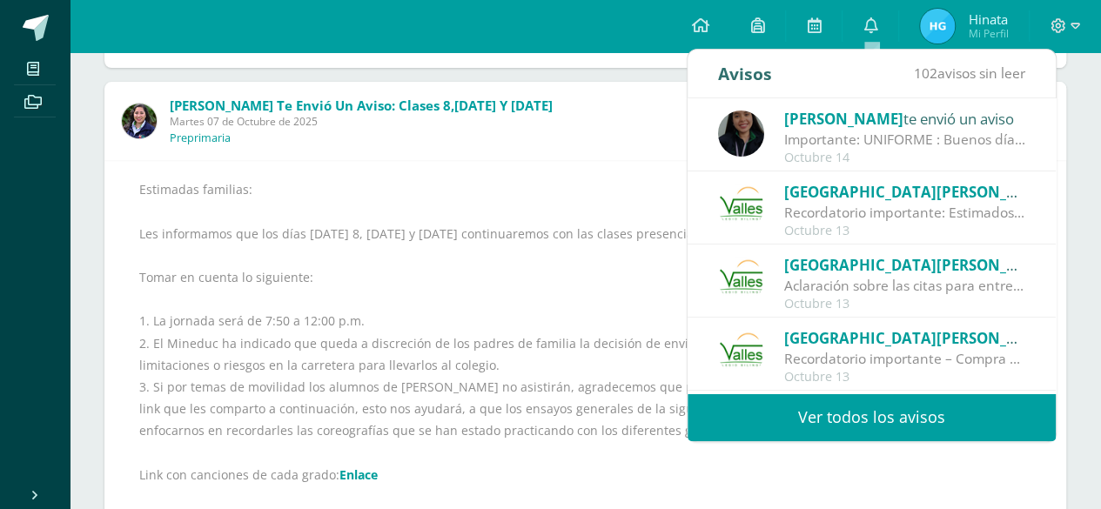
click at [816, 413] on link "Ver todos los avisos" at bounding box center [872, 417] width 368 height 48
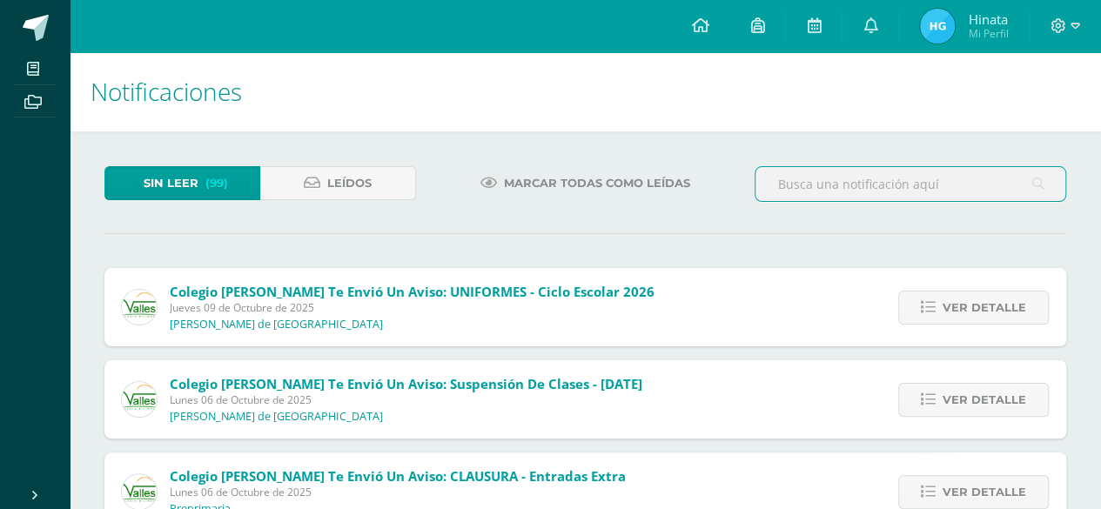
click at [843, 174] on input "text" at bounding box center [910, 184] width 310 height 34
type input "foto"
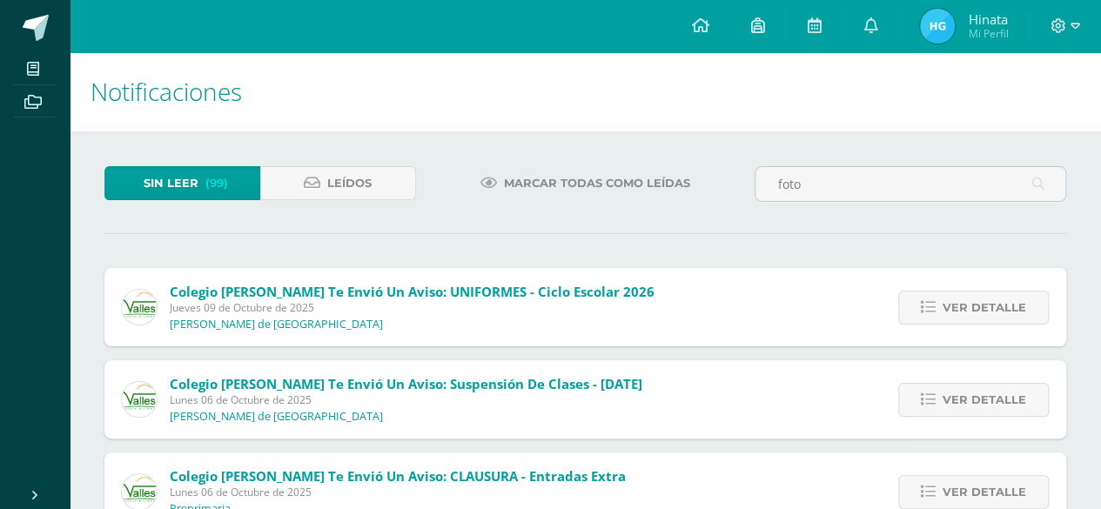
scroll to position [774, 0]
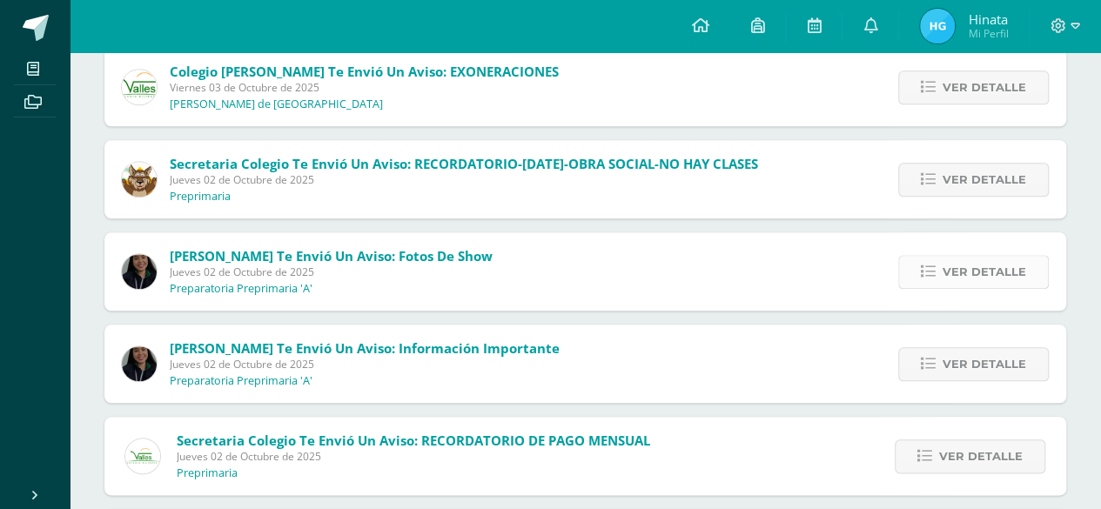
click at [996, 255] on link "Ver detalle" at bounding box center [973, 272] width 151 height 34
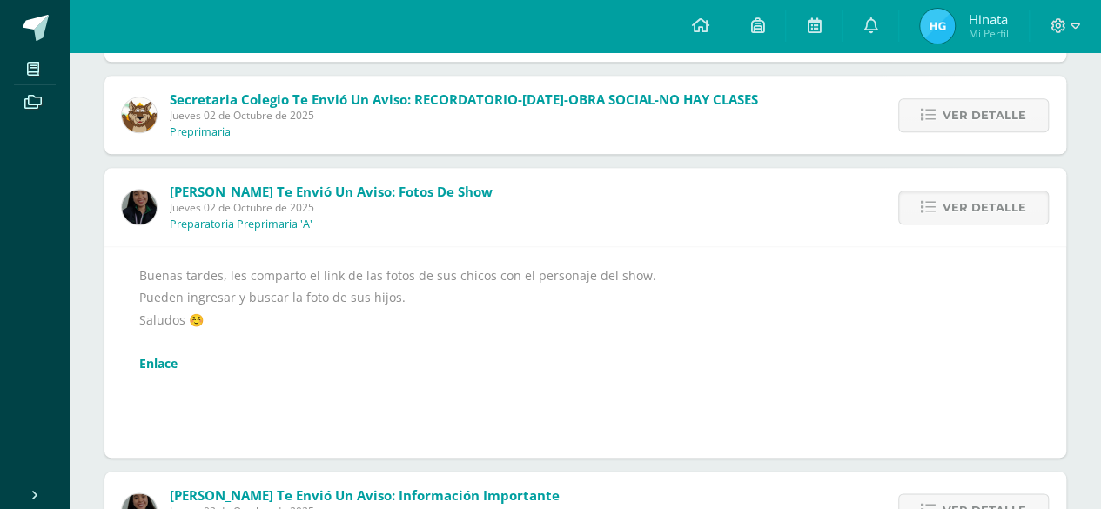
scroll to position [861, 0]
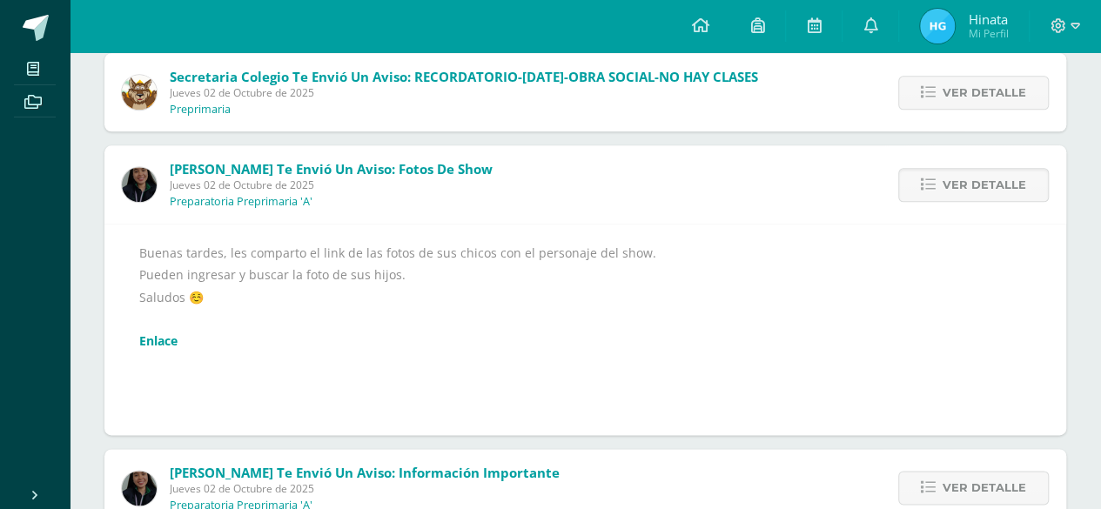
click at [165, 343] on link "Enlace" at bounding box center [158, 340] width 38 height 17
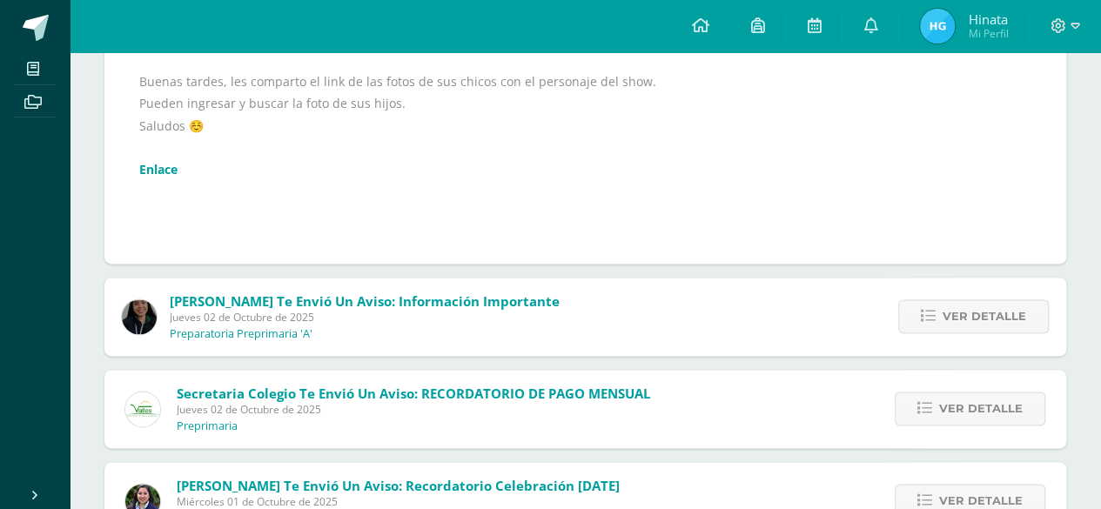
scroll to position [1035, 0]
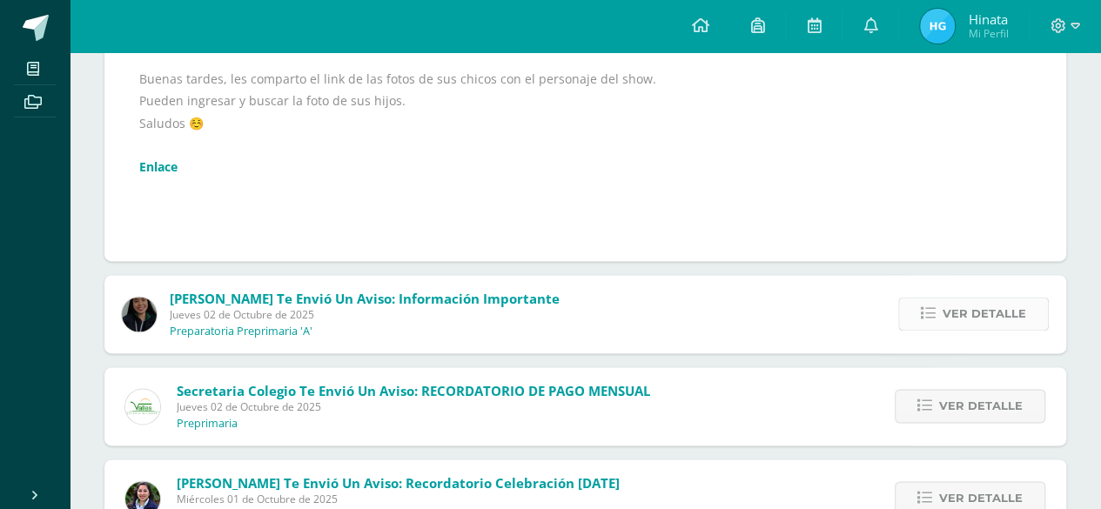
click at [980, 315] on span "Ver detalle" at bounding box center [985, 314] width 84 height 32
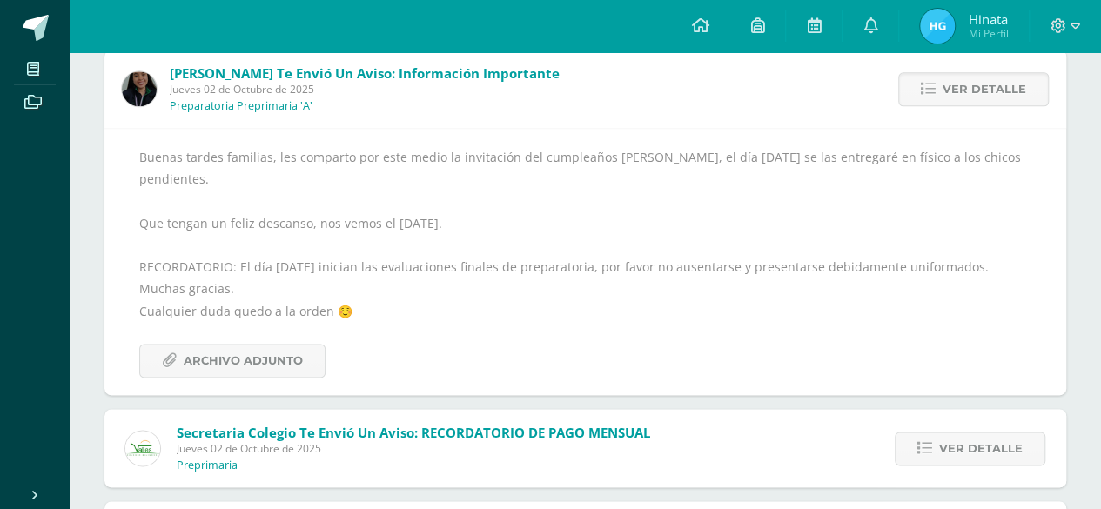
scroll to position [1131, 0]
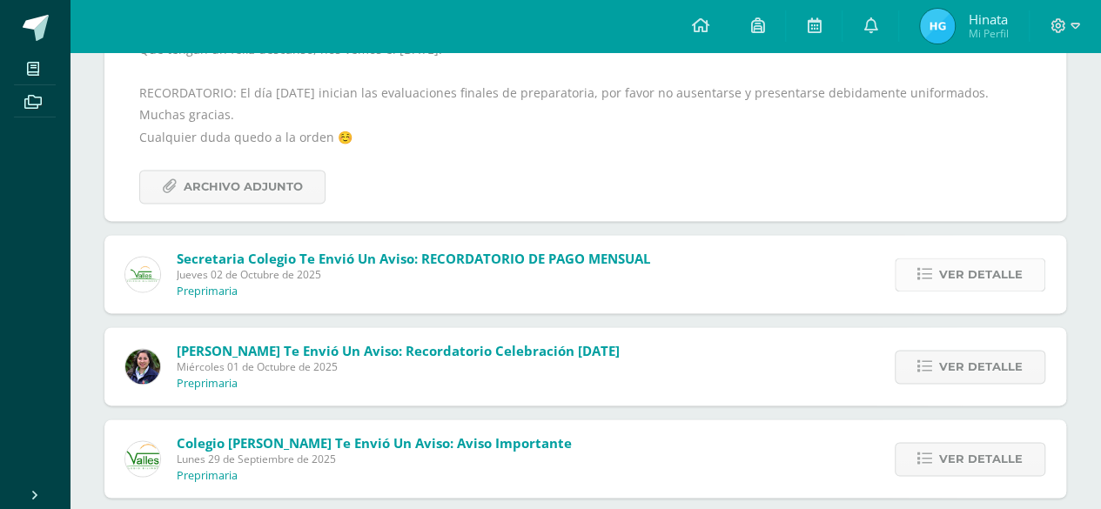
click at [956, 260] on span "Ver detalle" at bounding box center [981, 274] width 84 height 32
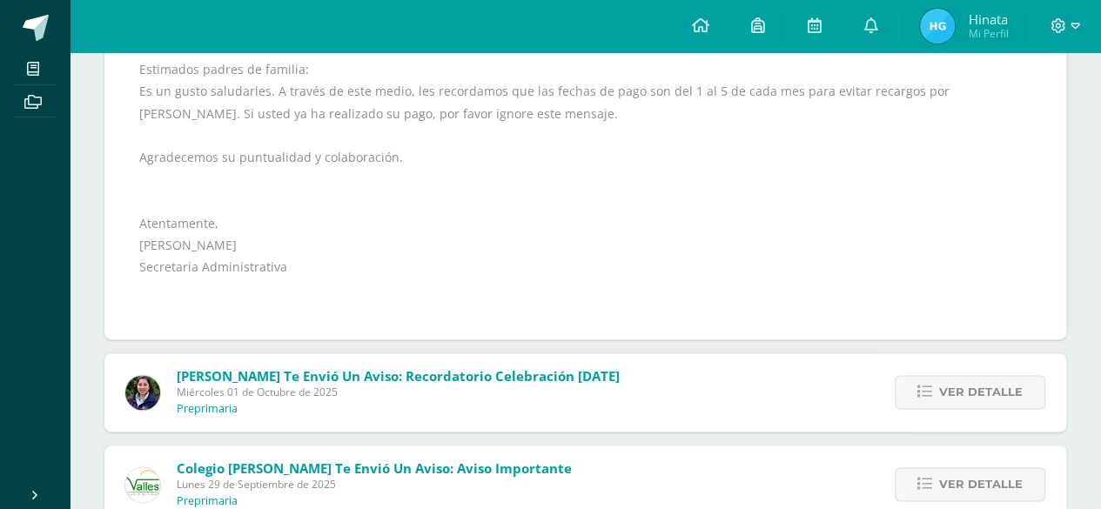
scroll to position [1139, 0]
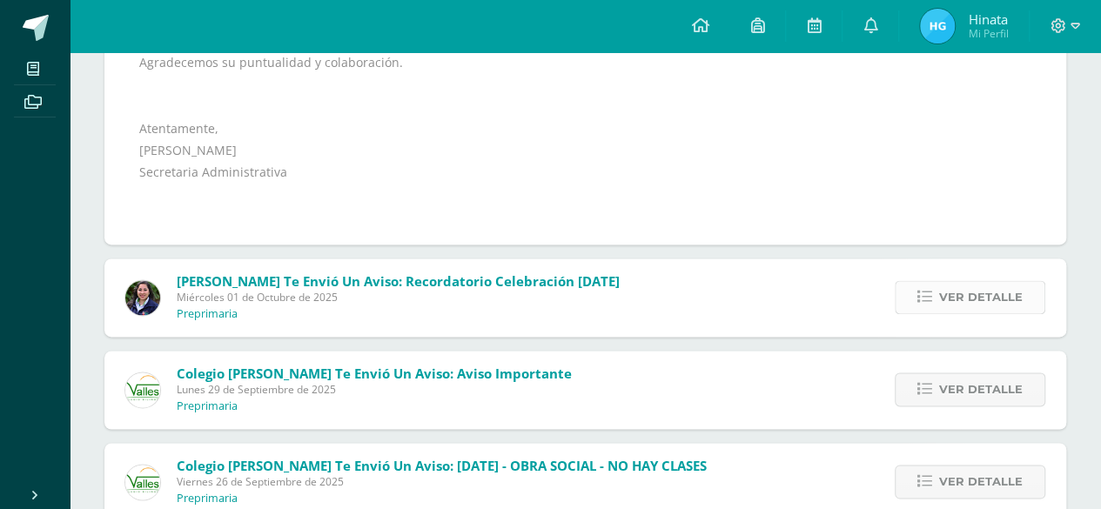
click at [952, 306] on span "Ver detalle" at bounding box center [981, 297] width 84 height 32
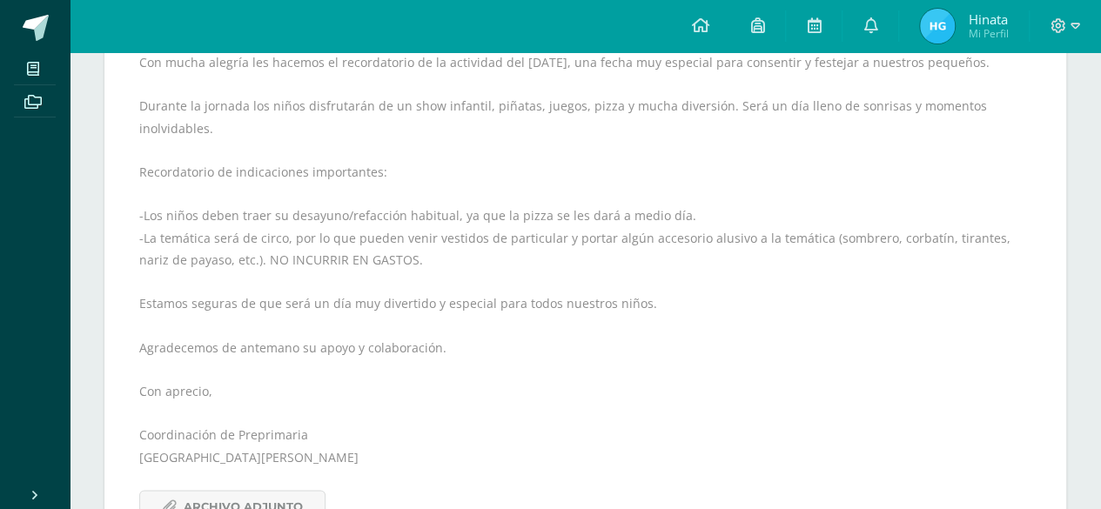
scroll to position [1060, 0]
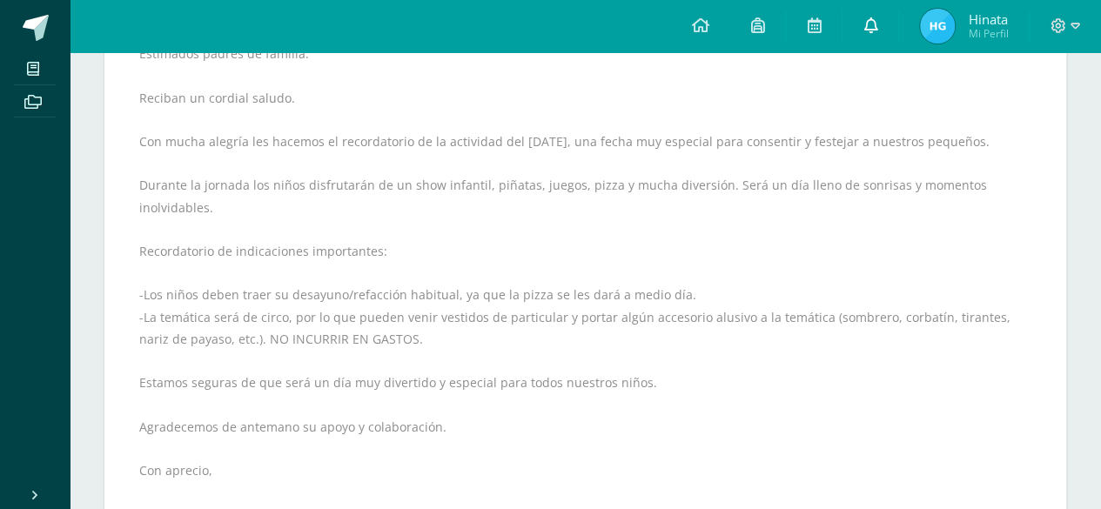
click at [869, 22] on icon at bounding box center [870, 25] width 14 height 16
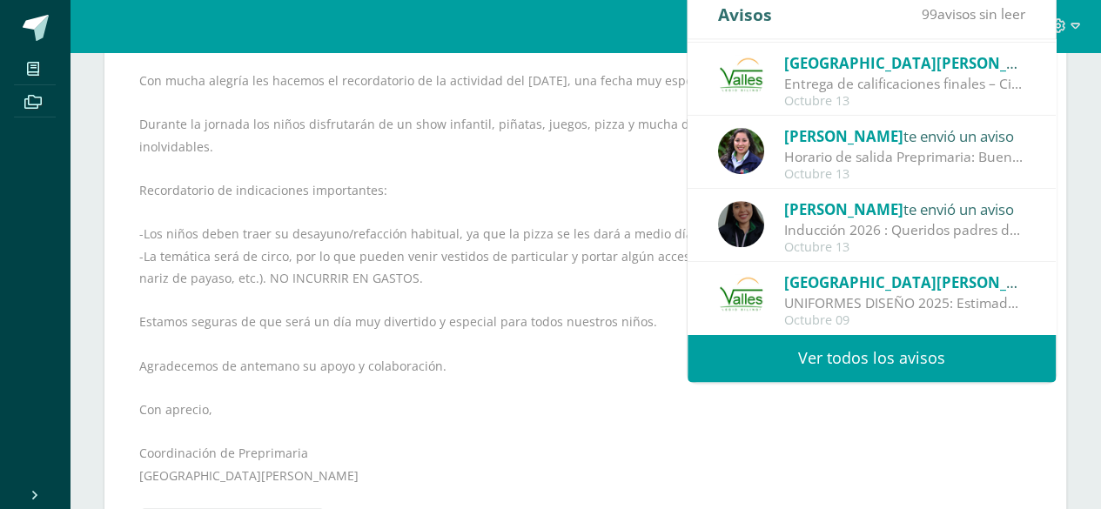
scroll to position [1147, 0]
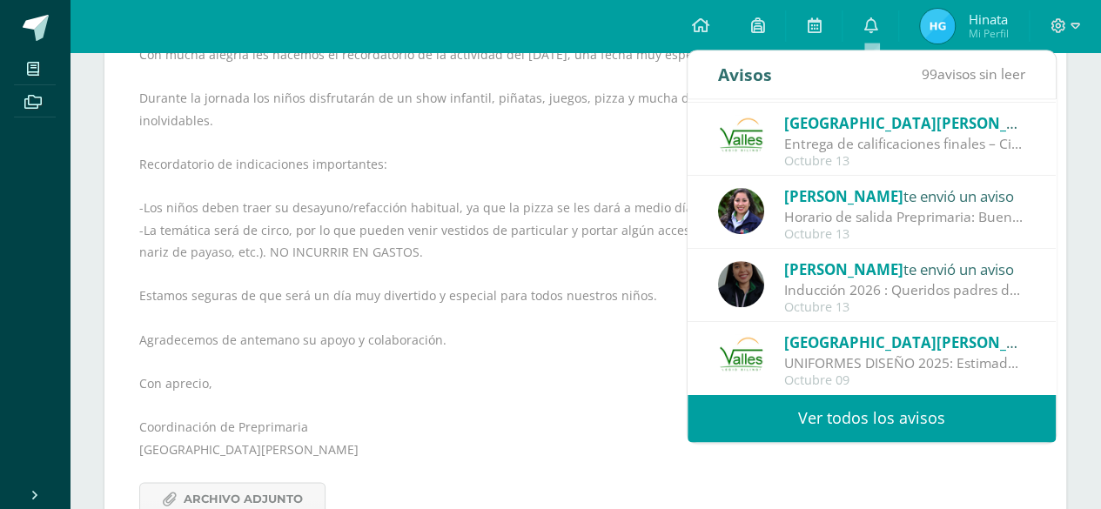
click at [858, 429] on link "Ver todos los avisos" at bounding box center [872, 418] width 368 height 48
click at [888, 422] on link "Ver todos los avisos" at bounding box center [872, 418] width 368 height 48
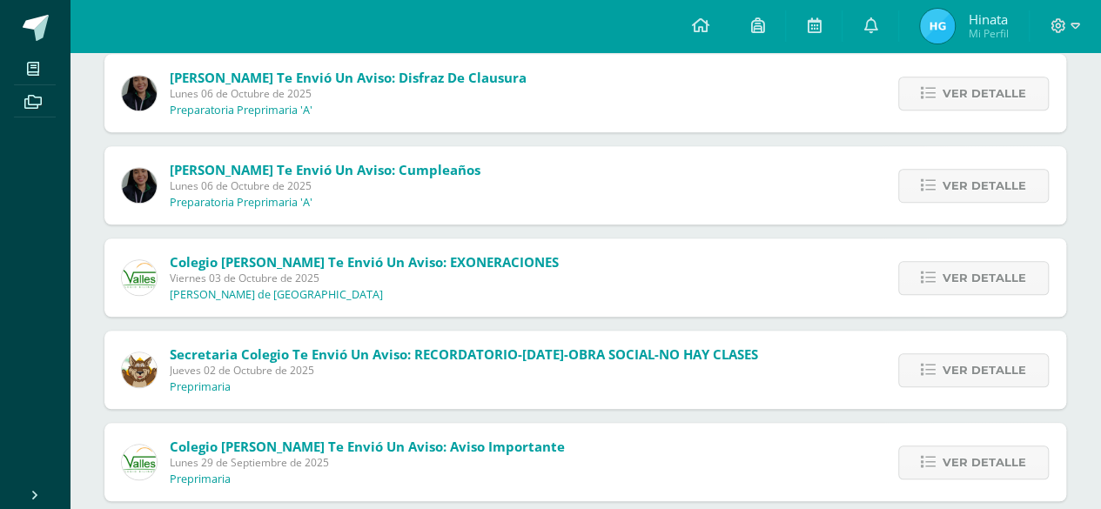
scroll to position [609, 0]
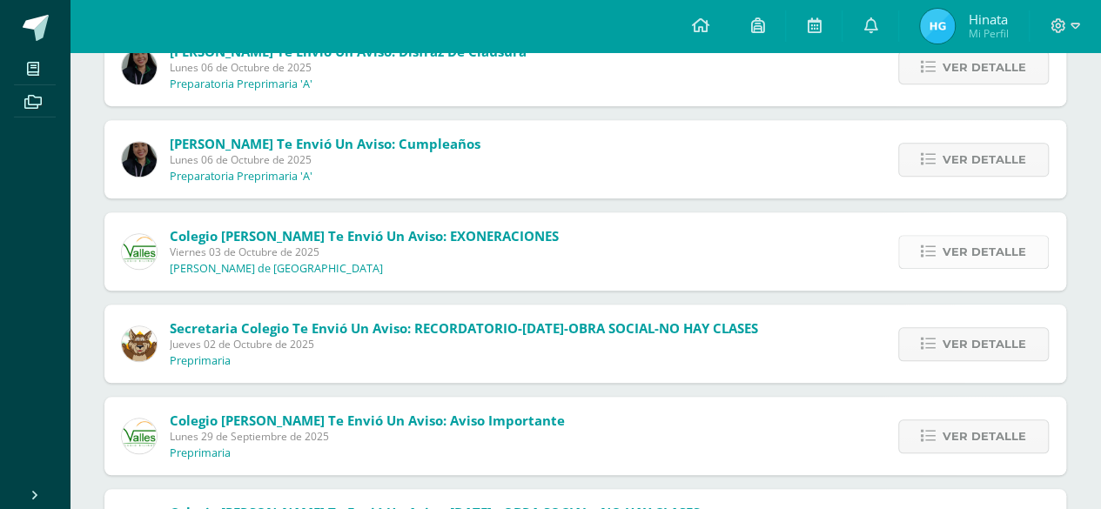
drag, startPoint x: 981, startPoint y: 248, endPoint x: 1043, endPoint y: 252, distance: 61.9
click at [1043, 252] on link "Ver detalle" at bounding box center [973, 252] width 151 height 34
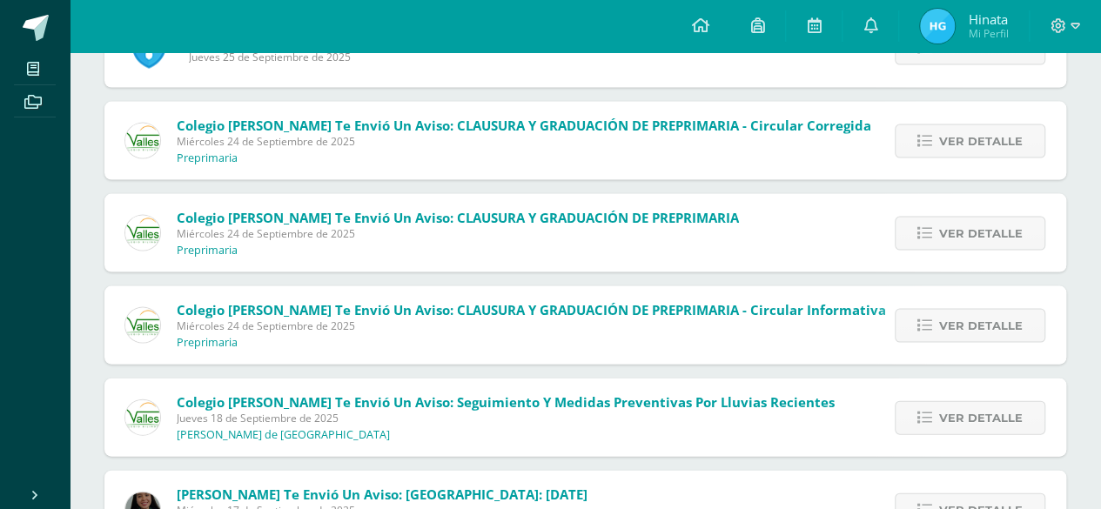
scroll to position [1711, 0]
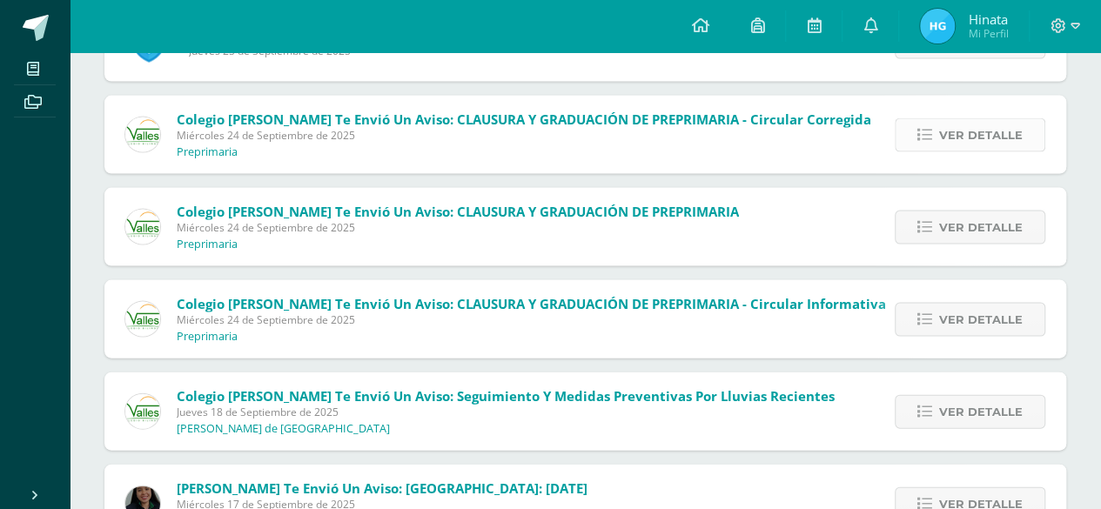
click at [1002, 137] on span "Ver detalle" at bounding box center [981, 135] width 84 height 32
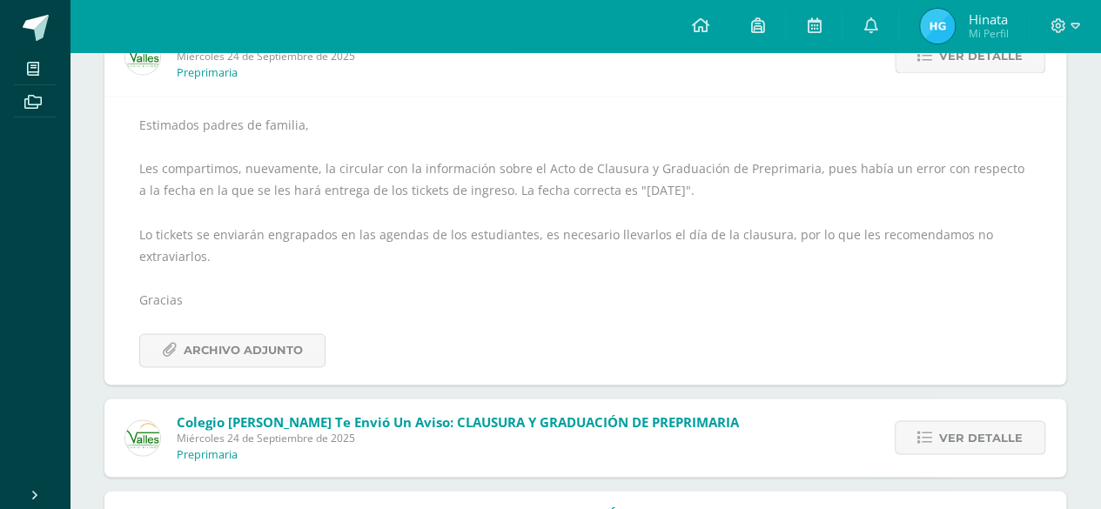
scroll to position [1189, 0]
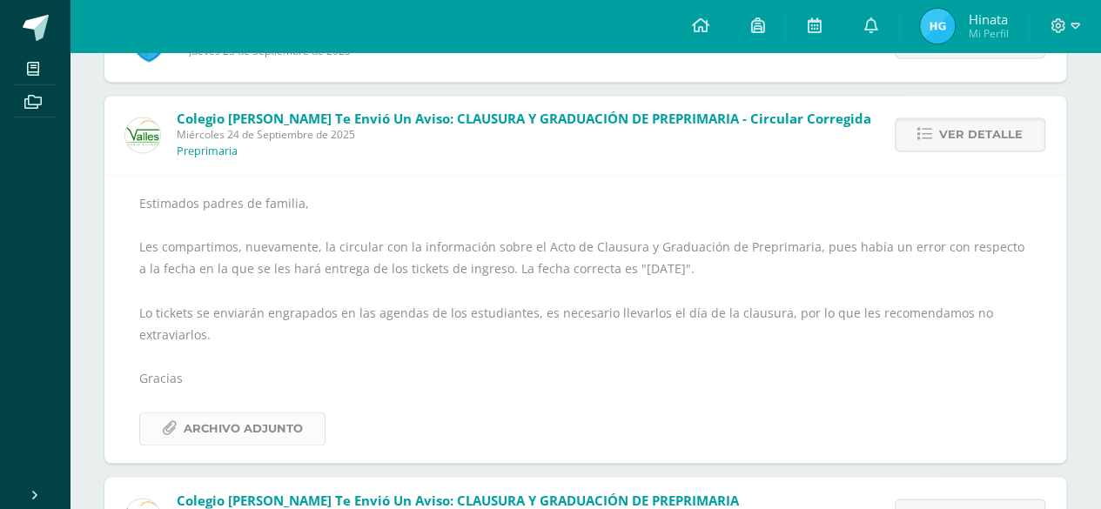
click at [216, 431] on span "Archivo Adjunto" at bounding box center [243, 429] width 119 height 32
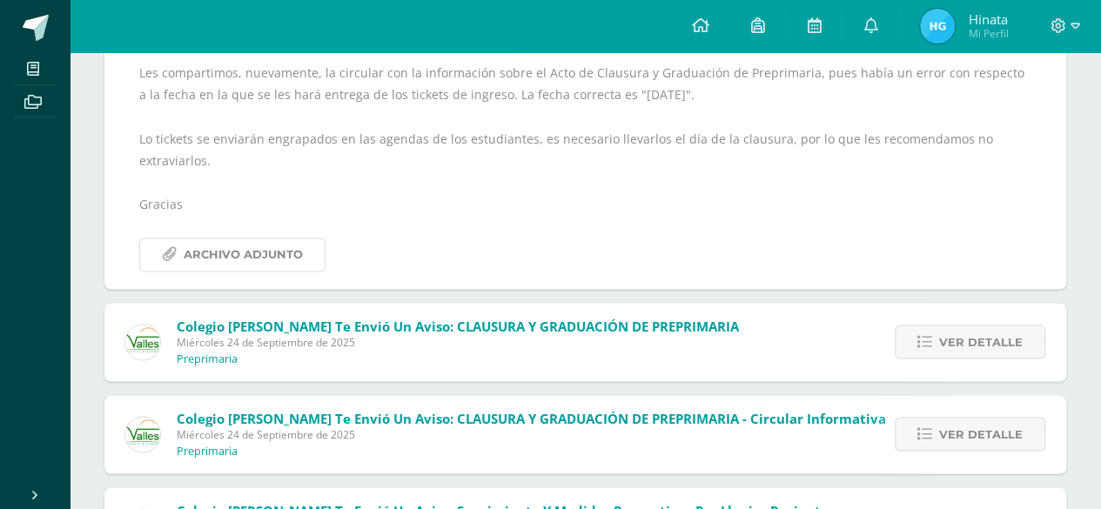
scroll to position [1450, 0]
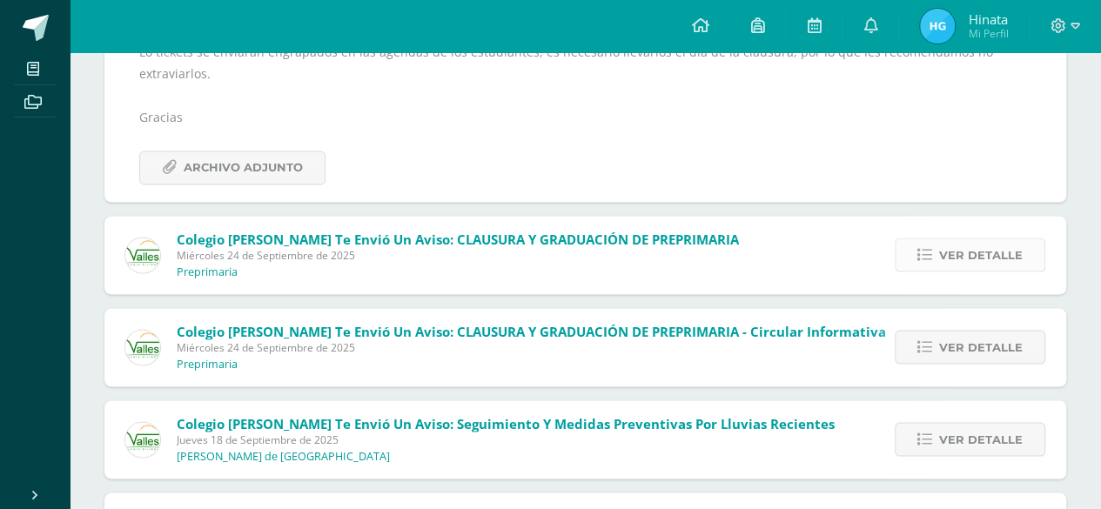
click at [992, 250] on span "Ver detalle" at bounding box center [981, 254] width 84 height 32
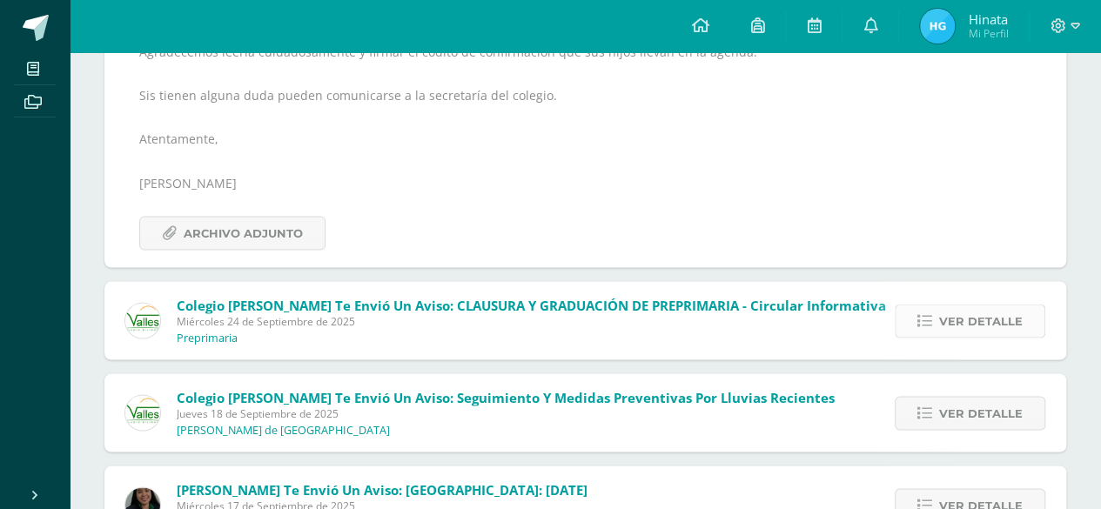
click at [957, 325] on span "Ver detalle" at bounding box center [981, 321] width 84 height 32
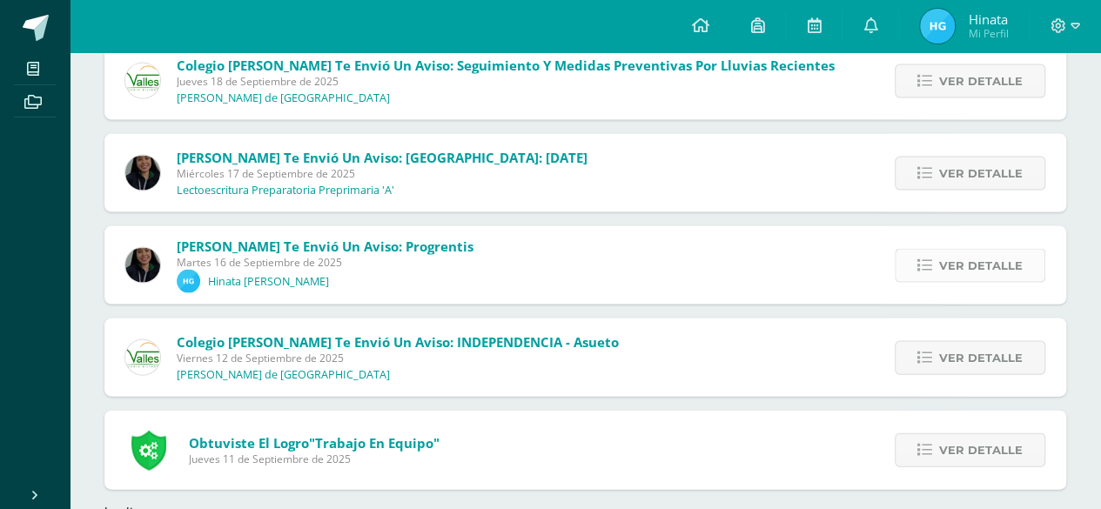
click at [970, 250] on span "Ver detalle" at bounding box center [981, 266] width 84 height 32
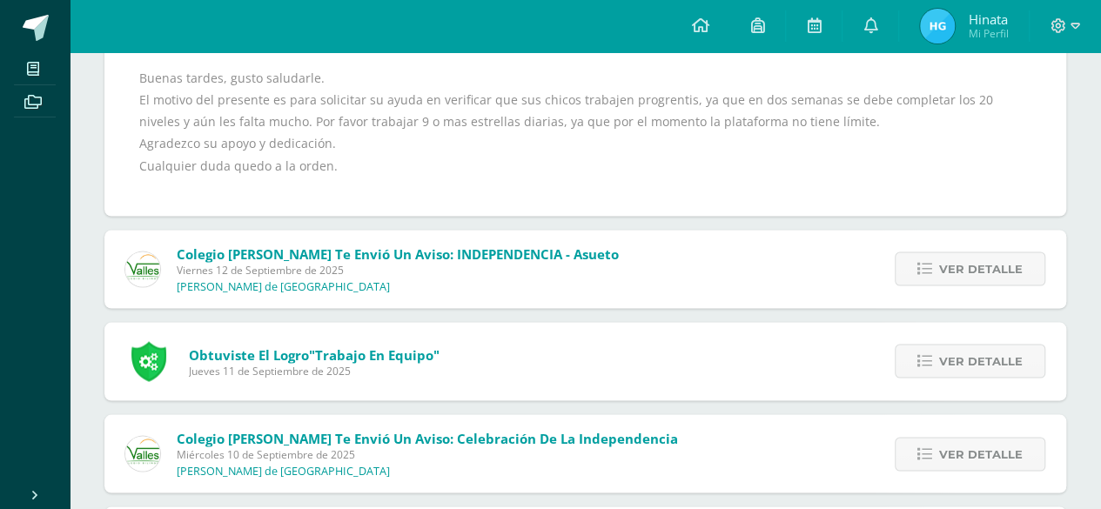
scroll to position [1229, 0]
